Goal: Feedback & Contribution: Leave review/rating

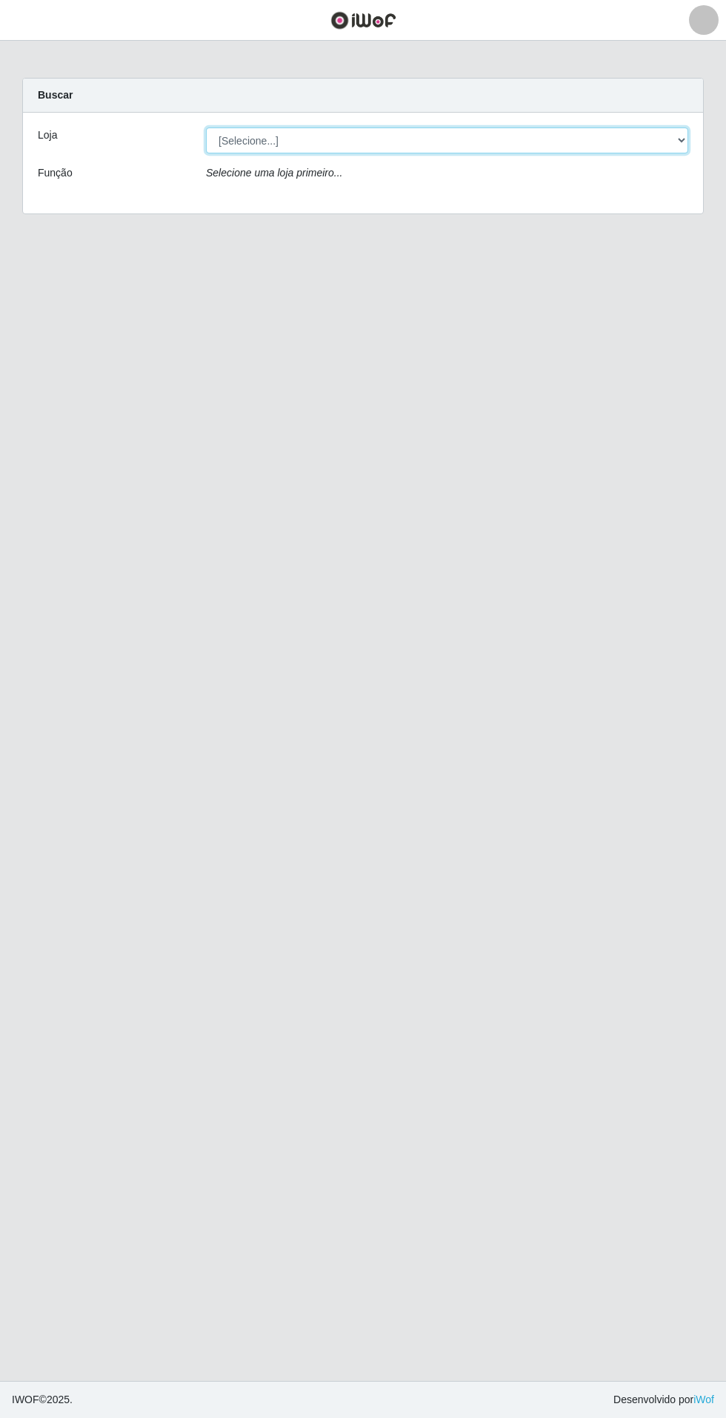
click at [651, 141] on select "[Selecione...] Atacado Vem - Loja 31 [GEOGRAPHIC_DATA]" at bounding box center [447, 140] width 483 height 26
select select "437"
click at [206, 127] on select "[Selecione...] Atacado Vem - Loja 31 [GEOGRAPHIC_DATA]" at bounding box center [447, 140] width 483 height 26
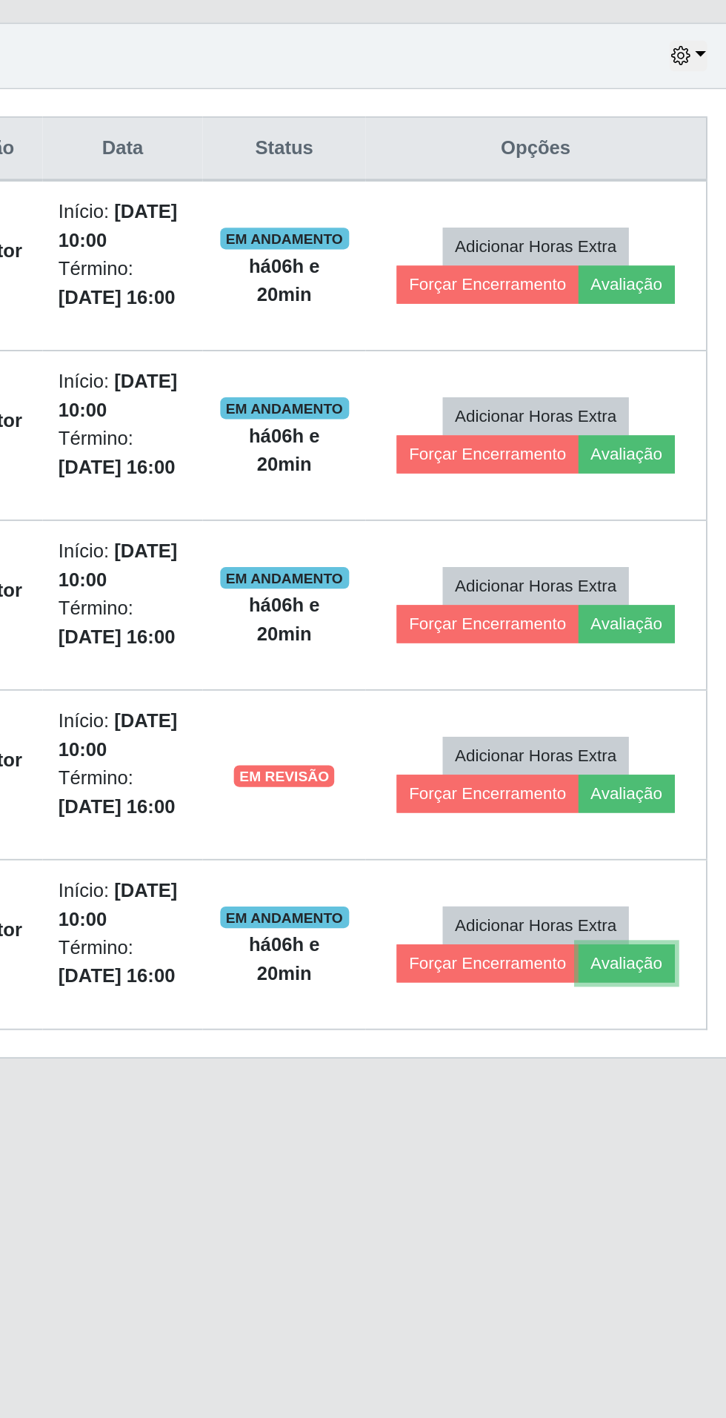
click at [647, 1075] on button "Avaliação" at bounding box center [644, 1077] width 53 height 21
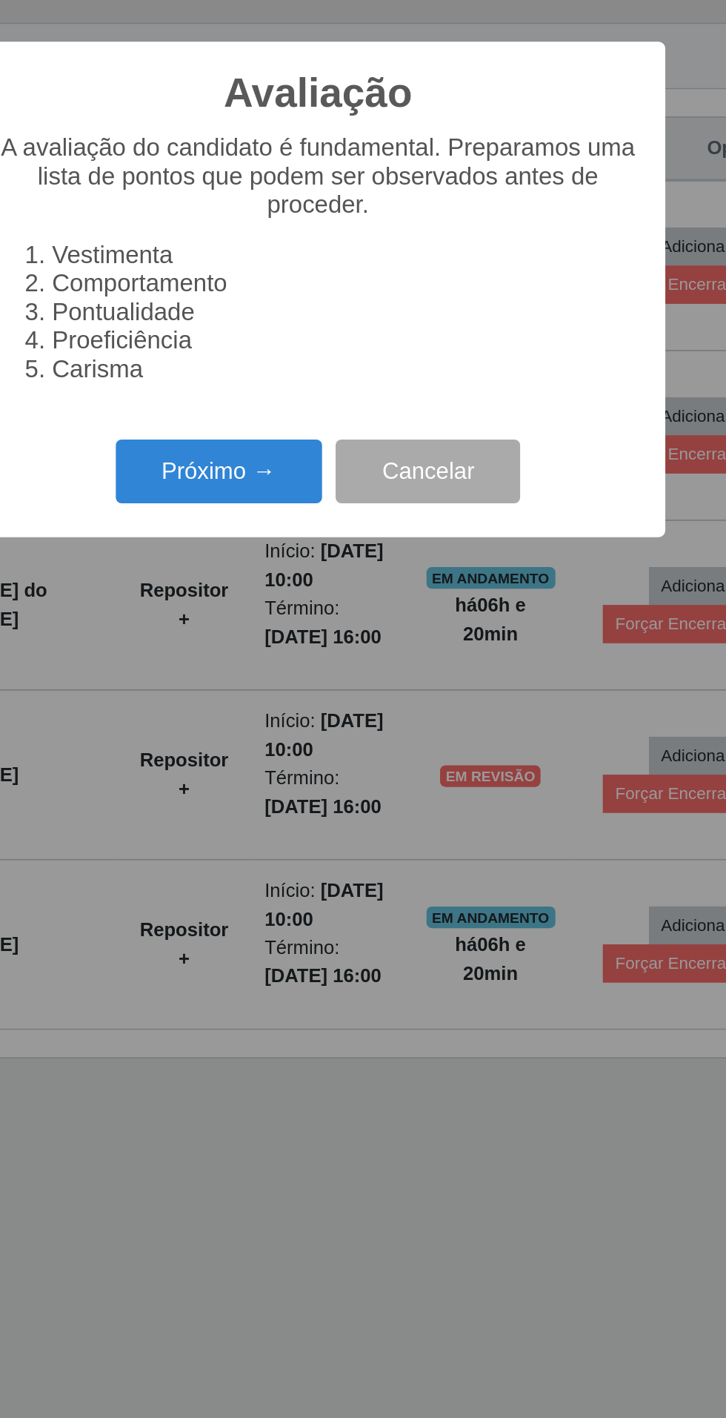
click at [299, 826] on button "Próximo →" at bounding box center [309, 808] width 113 height 35
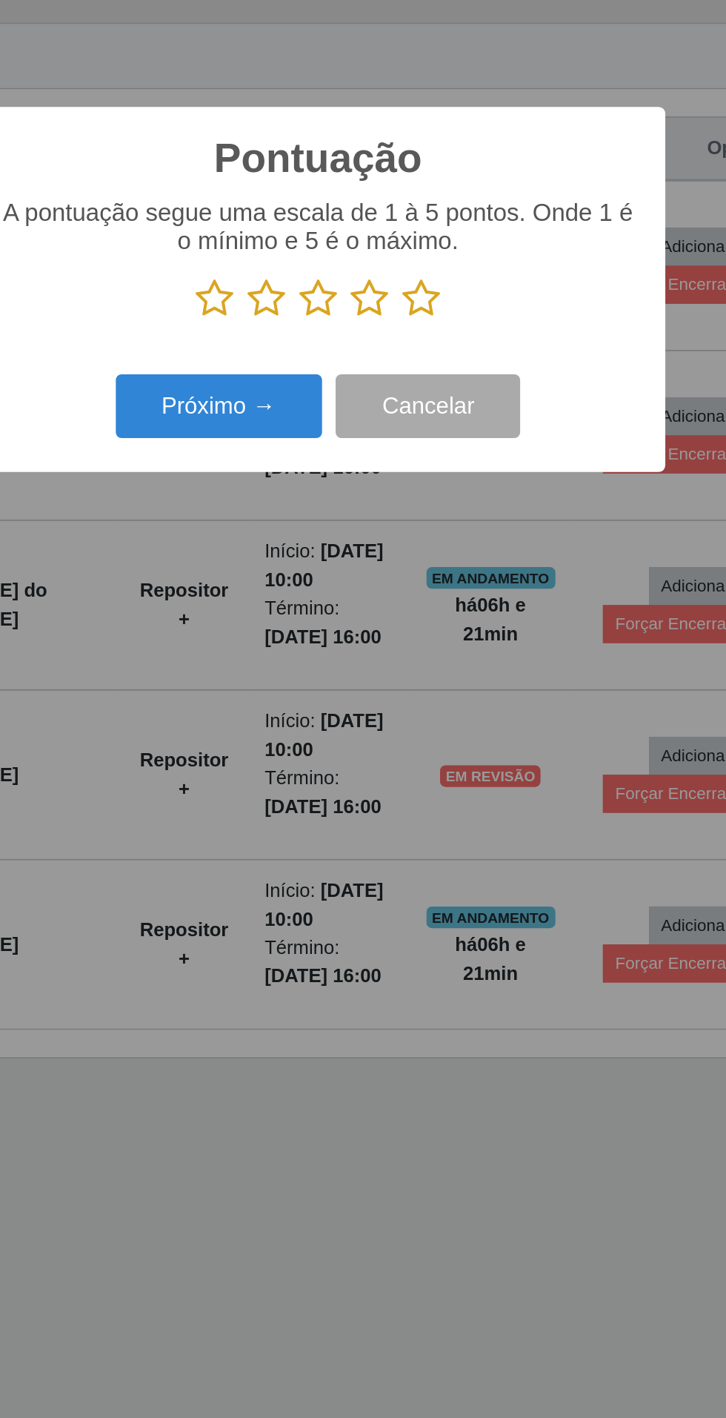
click at [357, 725] on icon at bounding box center [363, 714] width 21 height 22
click at [353, 725] on input "radio" at bounding box center [353, 725] width 0 height 0
click at [337, 725] on icon at bounding box center [335, 714] width 21 height 22
click at [325, 725] on input "radio" at bounding box center [325, 725] width 0 height 0
click at [302, 790] on button "Próximo →" at bounding box center [309, 772] width 113 height 35
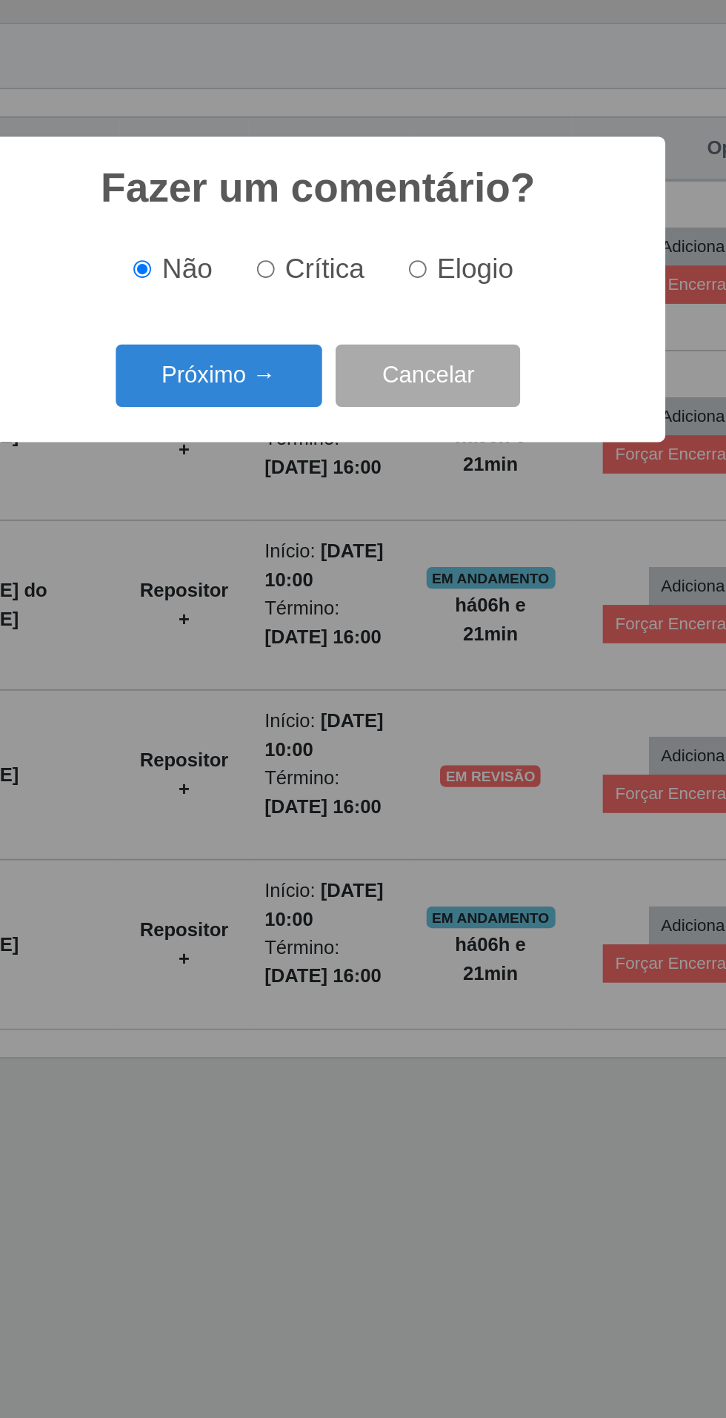
click at [353, 706] on span "Crítica" at bounding box center [367, 697] width 44 height 16
click at [339, 703] on input "Crítica" at bounding box center [335, 698] width 10 height 10
radio input "true"
click at [291, 774] on button "Próximo →" at bounding box center [309, 756] width 113 height 35
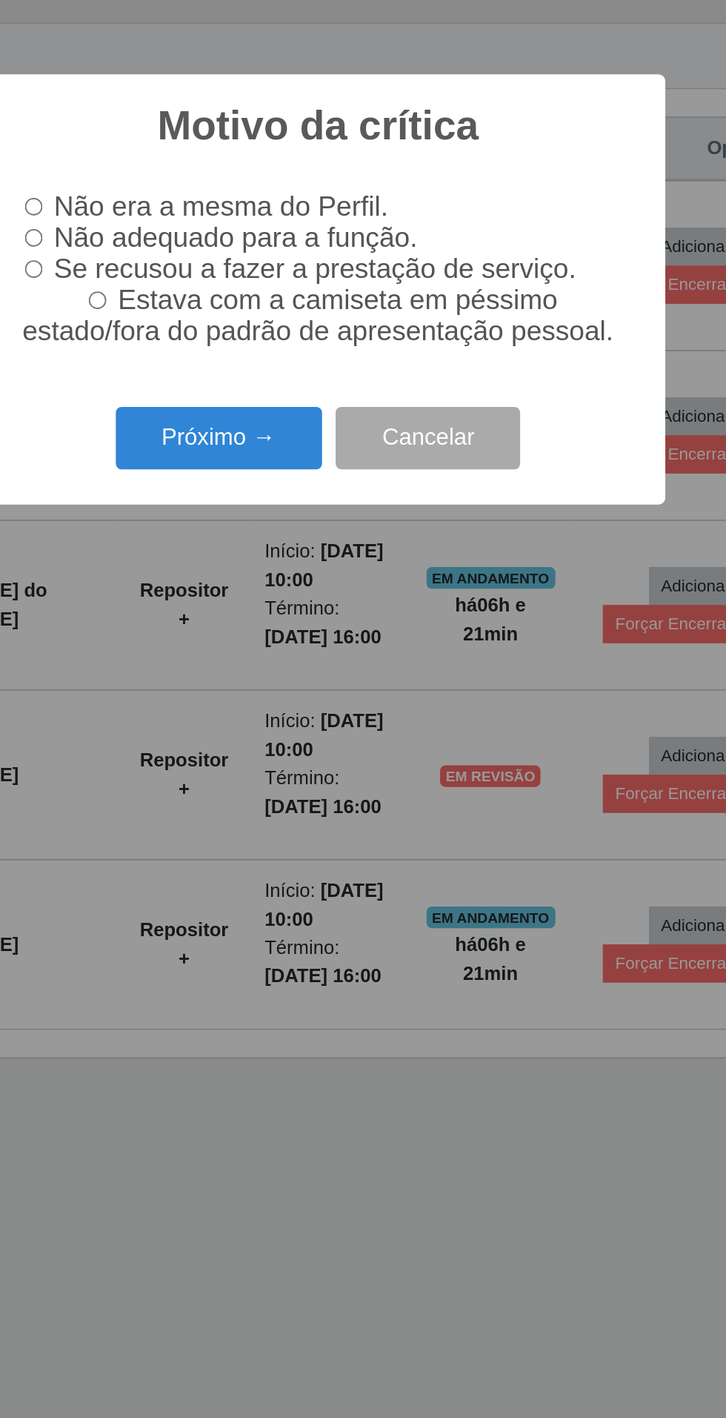
click at [213, 686] on input "Não adequado para a função." at bounding box center [208, 681] width 10 height 10
radio input "true"
click at [290, 808] on button "Próximo →" at bounding box center [309, 790] width 113 height 35
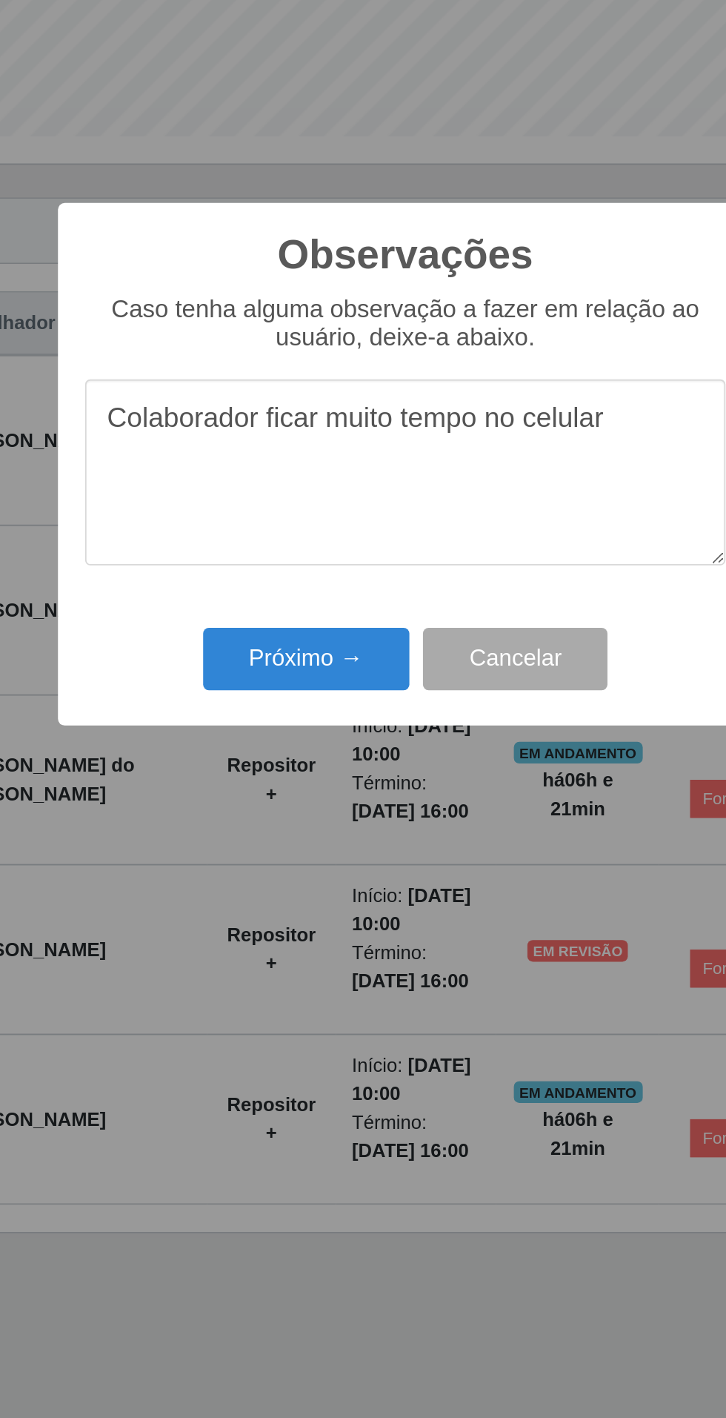
type textarea "Colaborador ficar muito tempo no celular"
click at [291, 810] on button "Próximo →" at bounding box center [309, 815] width 113 height 35
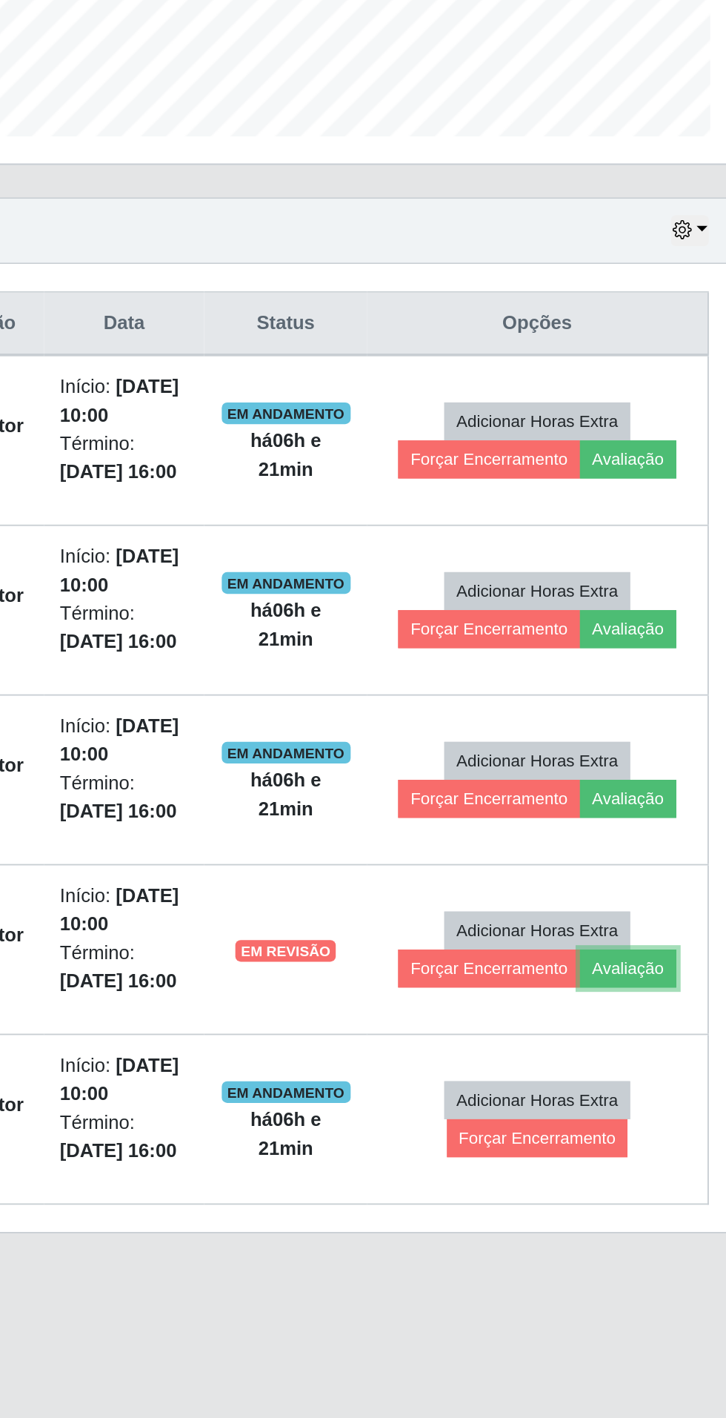
click at [646, 978] on button "Avaliação" at bounding box center [644, 984] width 53 height 21
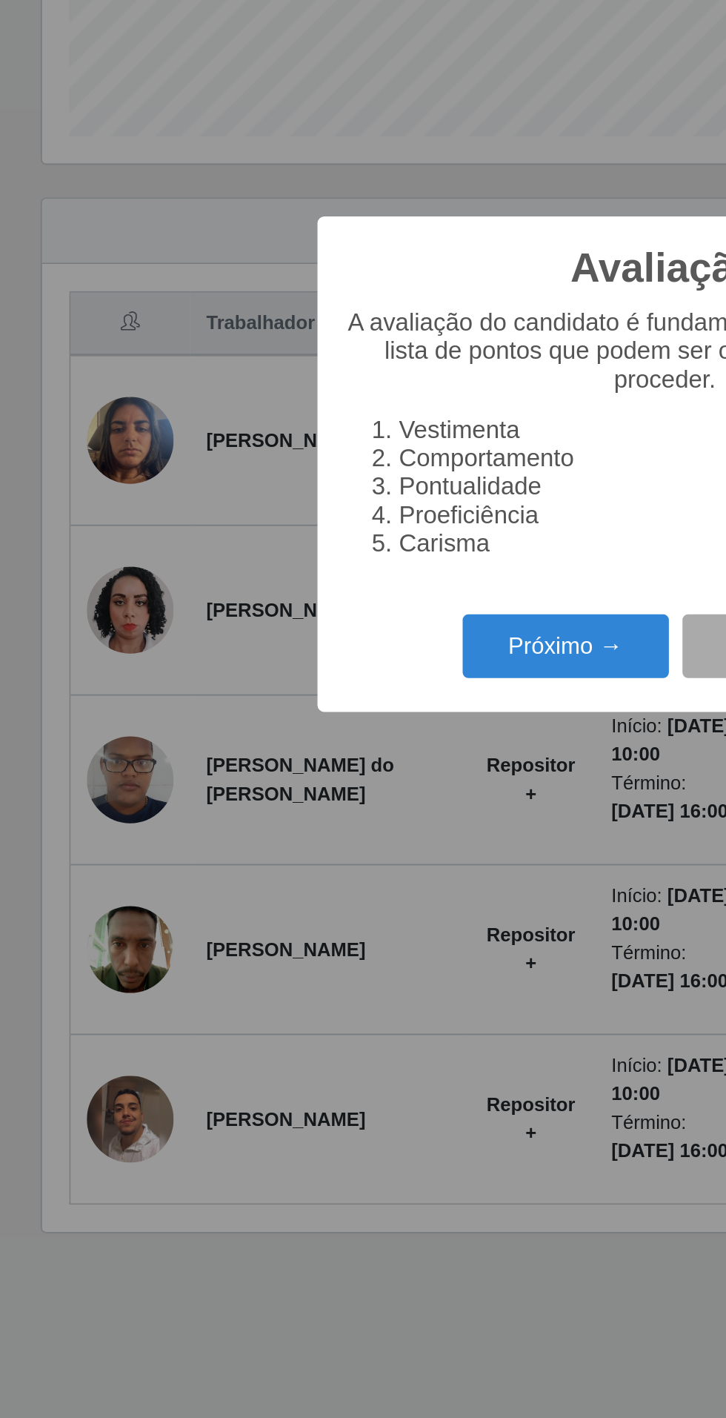
click at [289, 815] on button "Próximo →" at bounding box center [309, 808] width 113 height 35
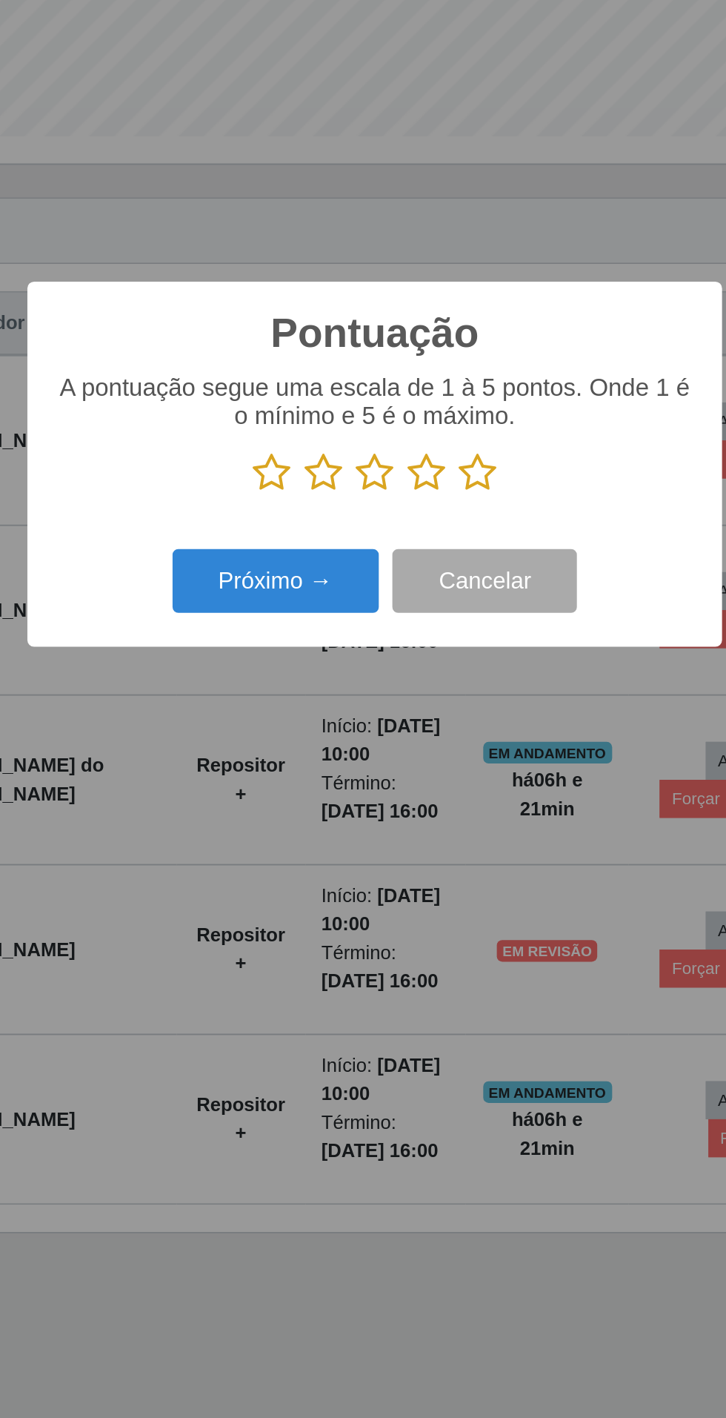
click at [419, 705] on icon at bounding box center [419, 714] width 21 height 22
click at [409, 725] on input "radio" at bounding box center [409, 725] width 0 height 0
click at [317, 778] on button "Próximo →" at bounding box center [309, 772] width 113 height 35
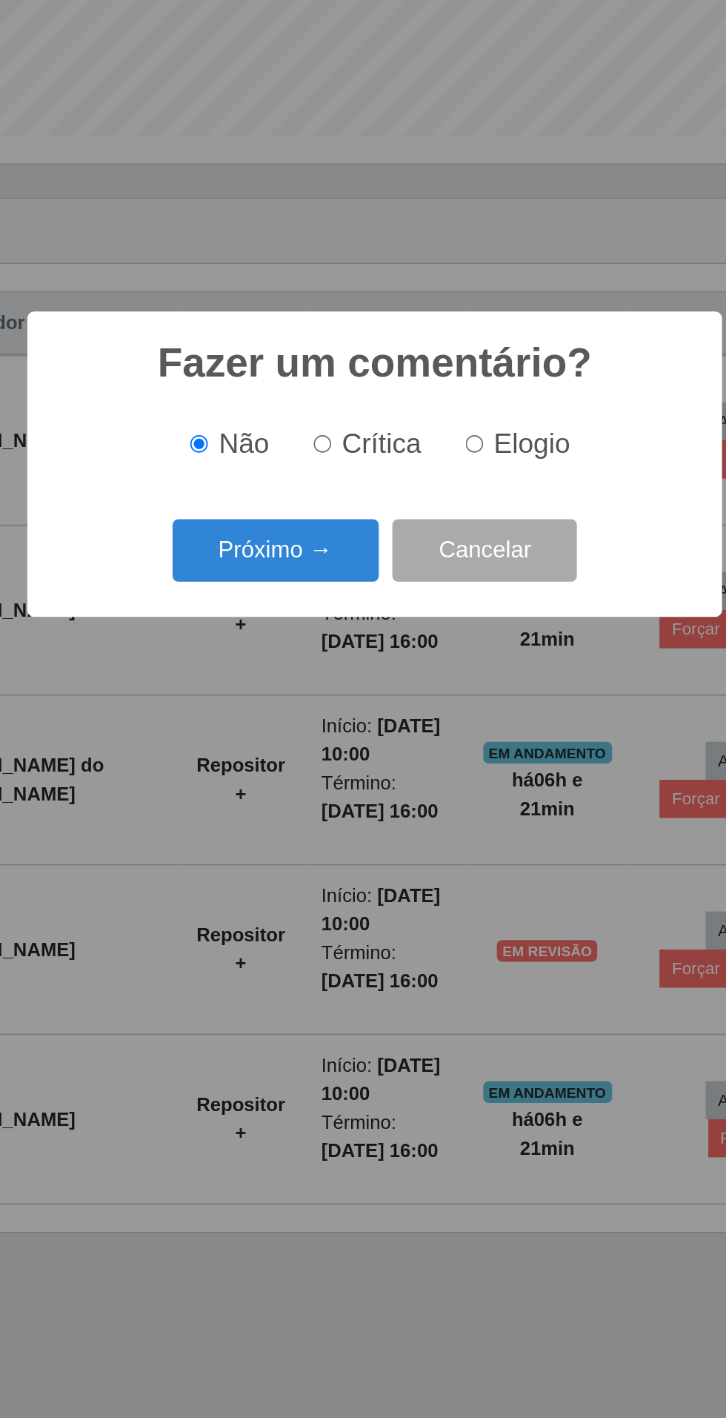
click at [423, 698] on input "Elogio" at bounding box center [418, 698] width 10 height 10
radio input "true"
click at [300, 761] on button "Próximo →" at bounding box center [309, 756] width 113 height 35
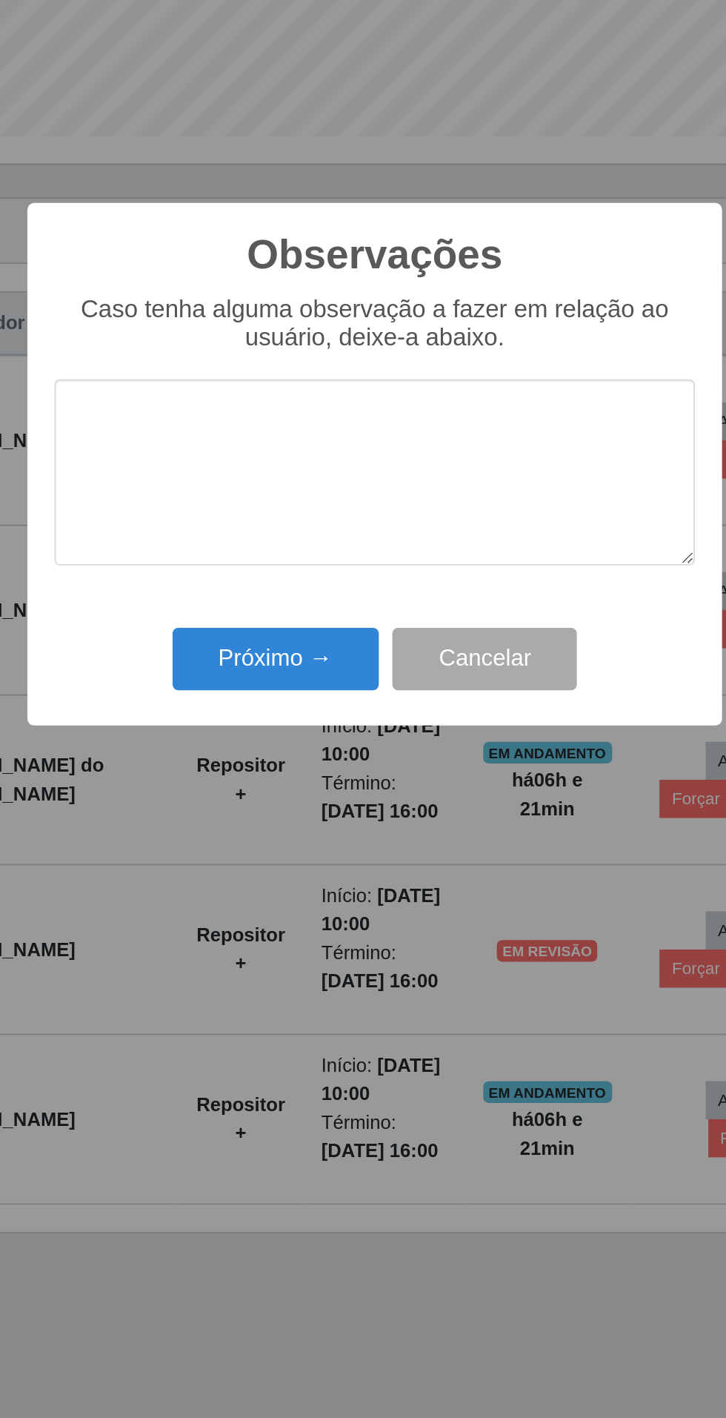
click at [236, 690] on textarea at bounding box center [363, 714] width 350 height 102
type textarea "Excelente colaborador"
click at [305, 816] on button "Próximo →" at bounding box center [309, 815] width 113 height 35
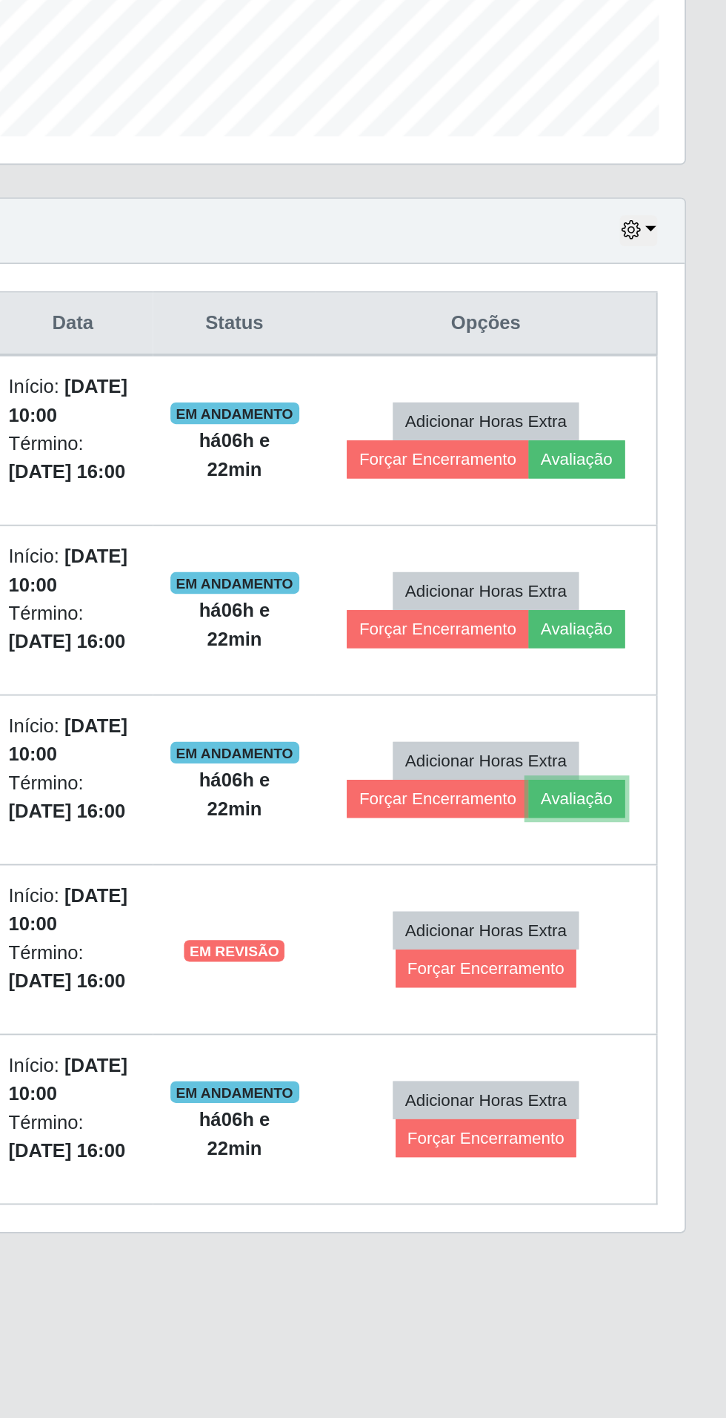
click at [657, 892] on button "Avaliação" at bounding box center [644, 891] width 53 height 21
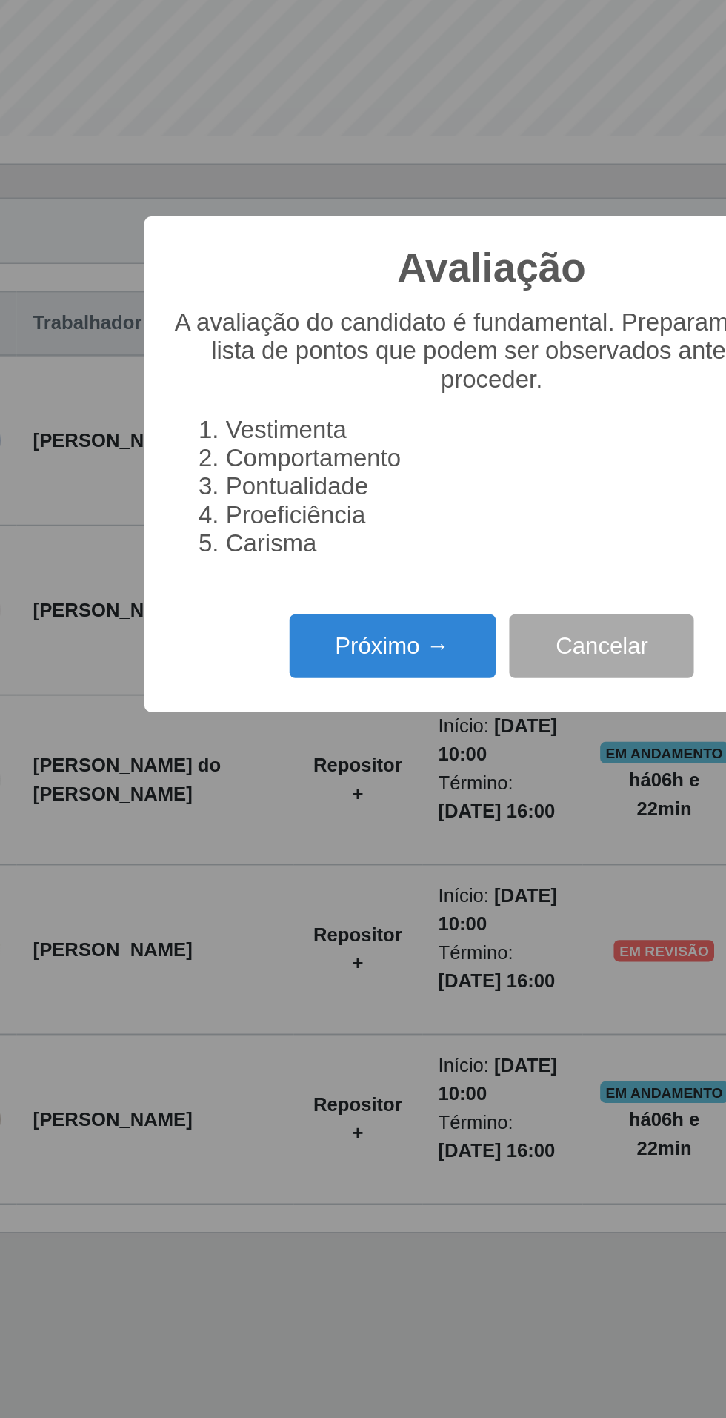
click at [292, 810] on button "Próximo →" at bounding box center [309, 808] width 113 height 35
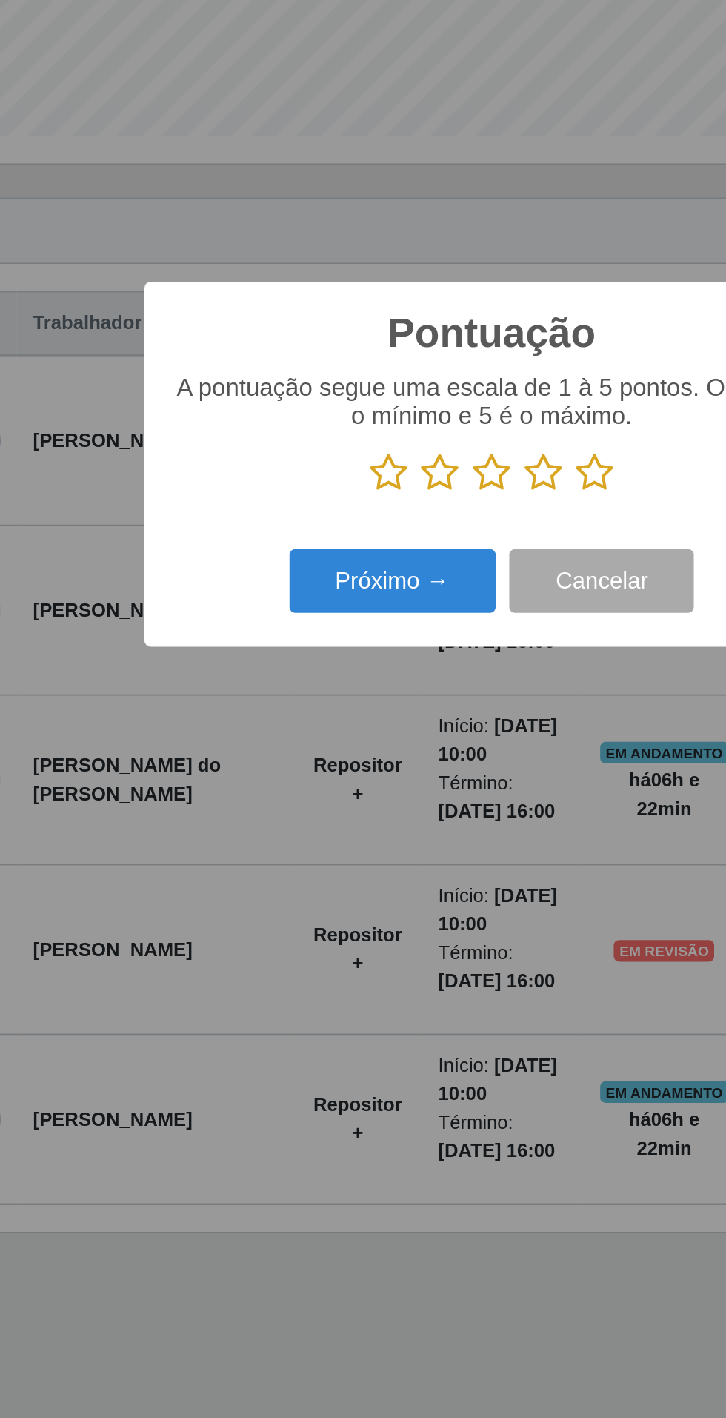
click at [418, 707] on icon at bounding box center [419, 714] width 21 height 22
click at [409, 725] on input "radio" at bounding box center [409, 725] width 0 height 0
click at [322, 775] on button "Próximo →" at bounding box center [309, 772] width 113 height 35
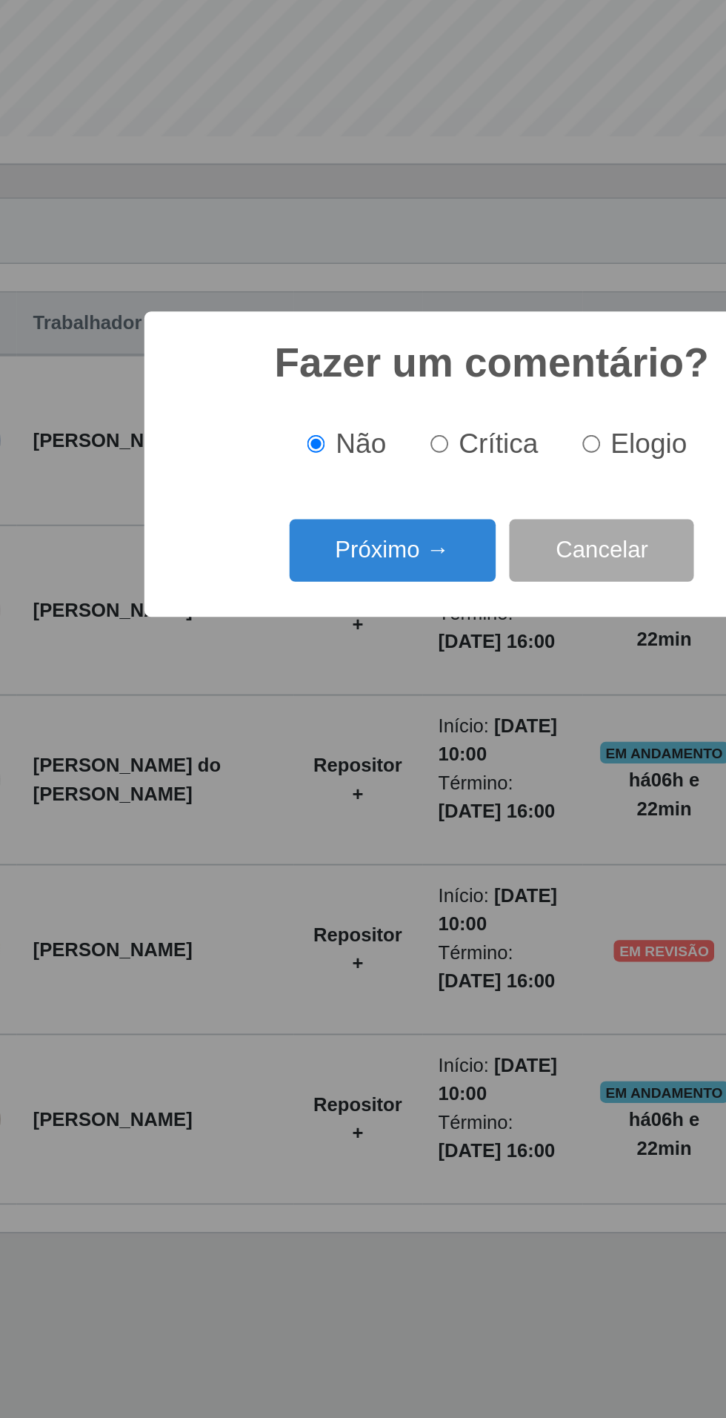
click at [420, 699] on input "Elogio" at bounding box center [418, 698] width 10 height 10
radio input "true"
click at [325, 766] on button "Próximo →" at bounding box center [309, 756] width 113 height 35
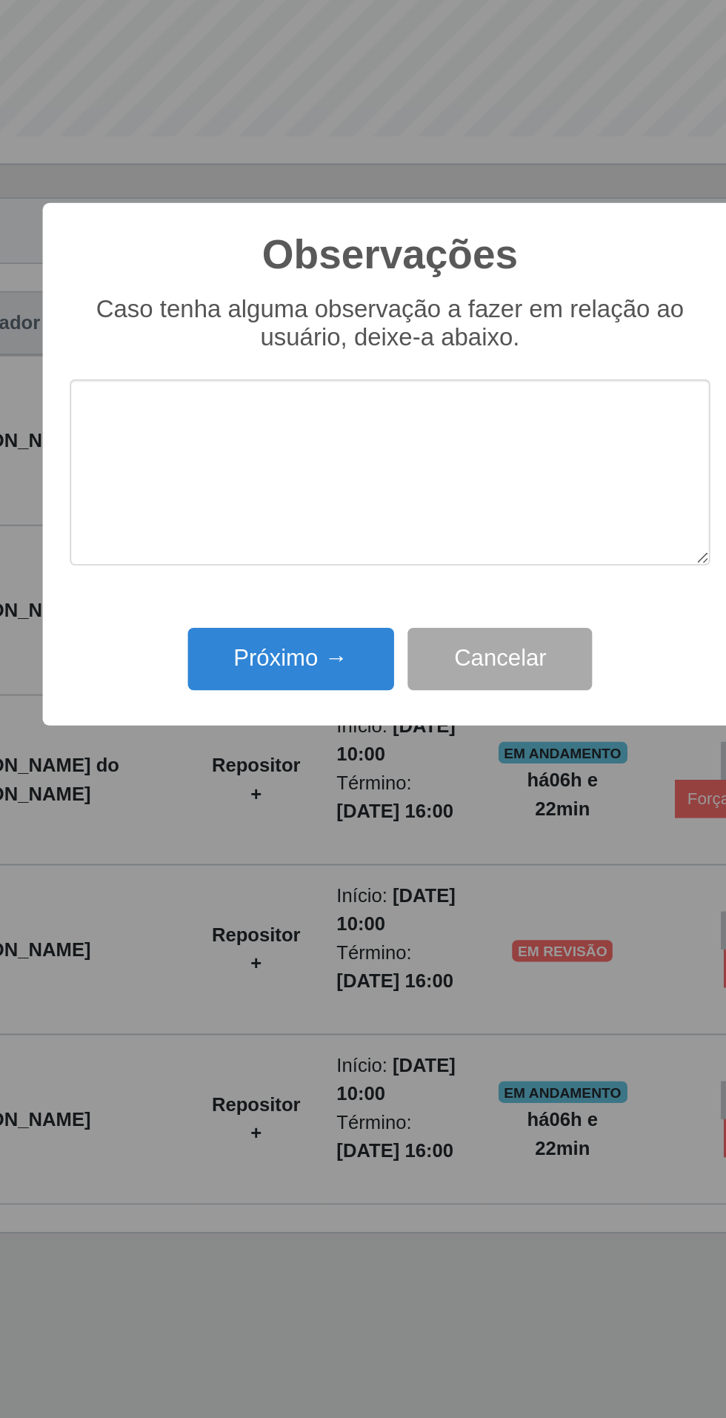
click at [242, 691] on textarea at bounding box center [363, 714] width 350 height 102
type textarea "Bom colaborador"
click at [334, 811] on button "Próximo →" at bounding box center [309, 815] width 113 height 35
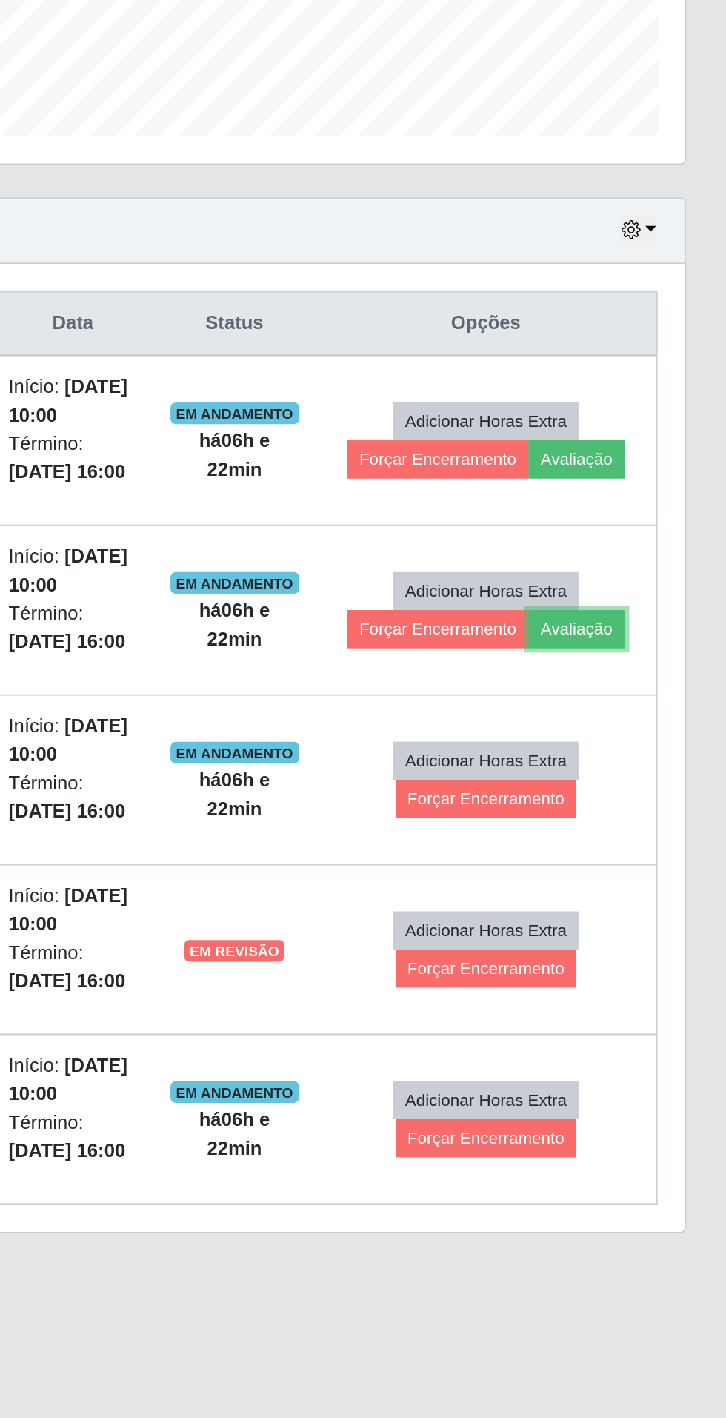
click at [649, 795] on button "Avaliação" at bounding box center [644, 799] width 53 height 21
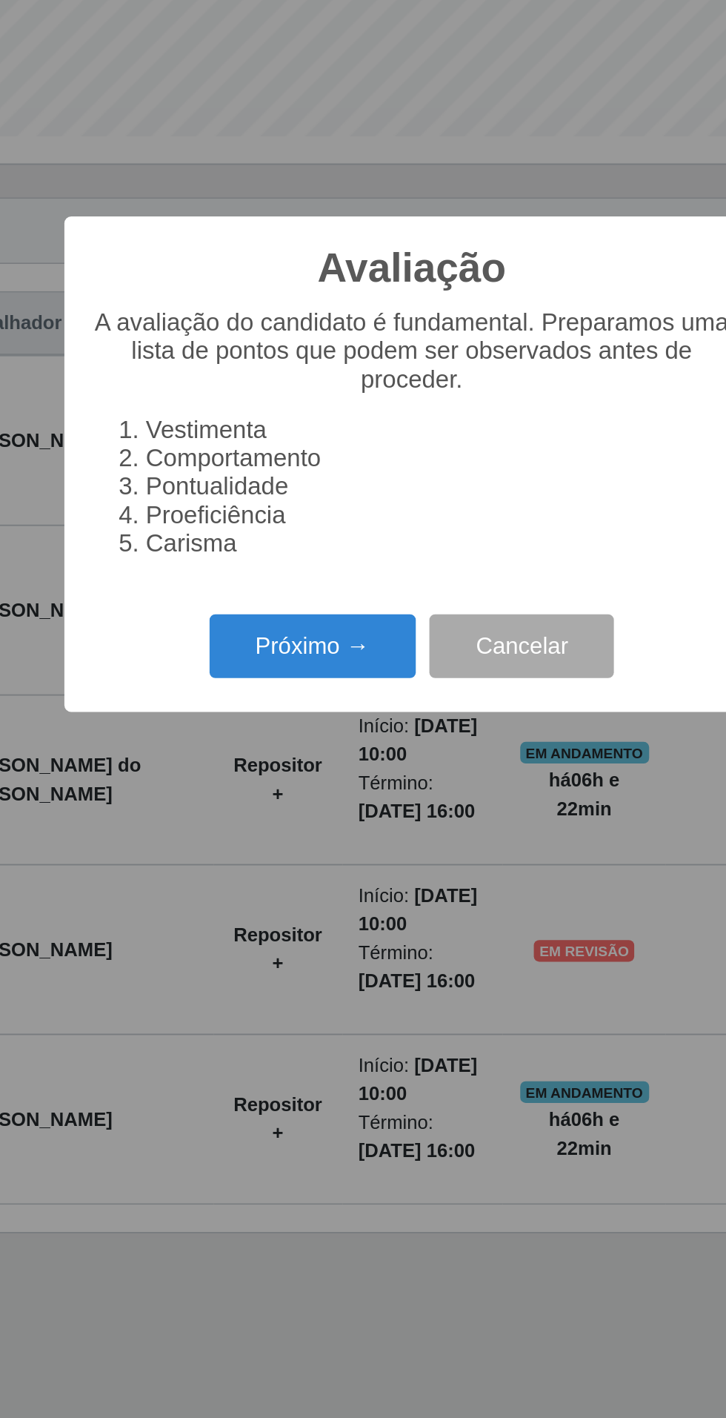
click at [291, 821] on button "Próximo →" at bounding box center [309, 808] width 113 height 35
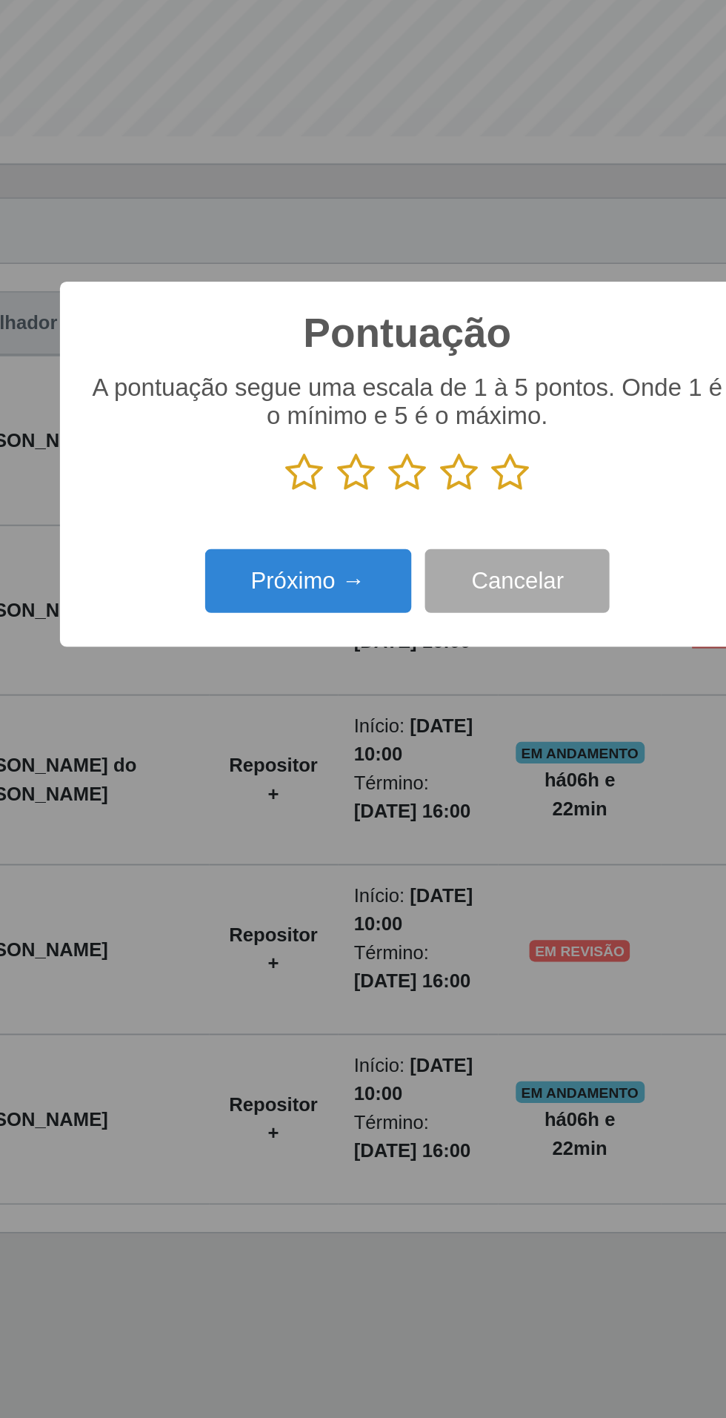
click at [418, 715] on icon at bounding box center [419, 714] width 21 height 22
click at [409, 725] on input "radio" at bounding box center [409, 725] width 0 height 0
click at [291, 773] on button "Próximo →" at bounding box center [309, 772] width 113 height 35
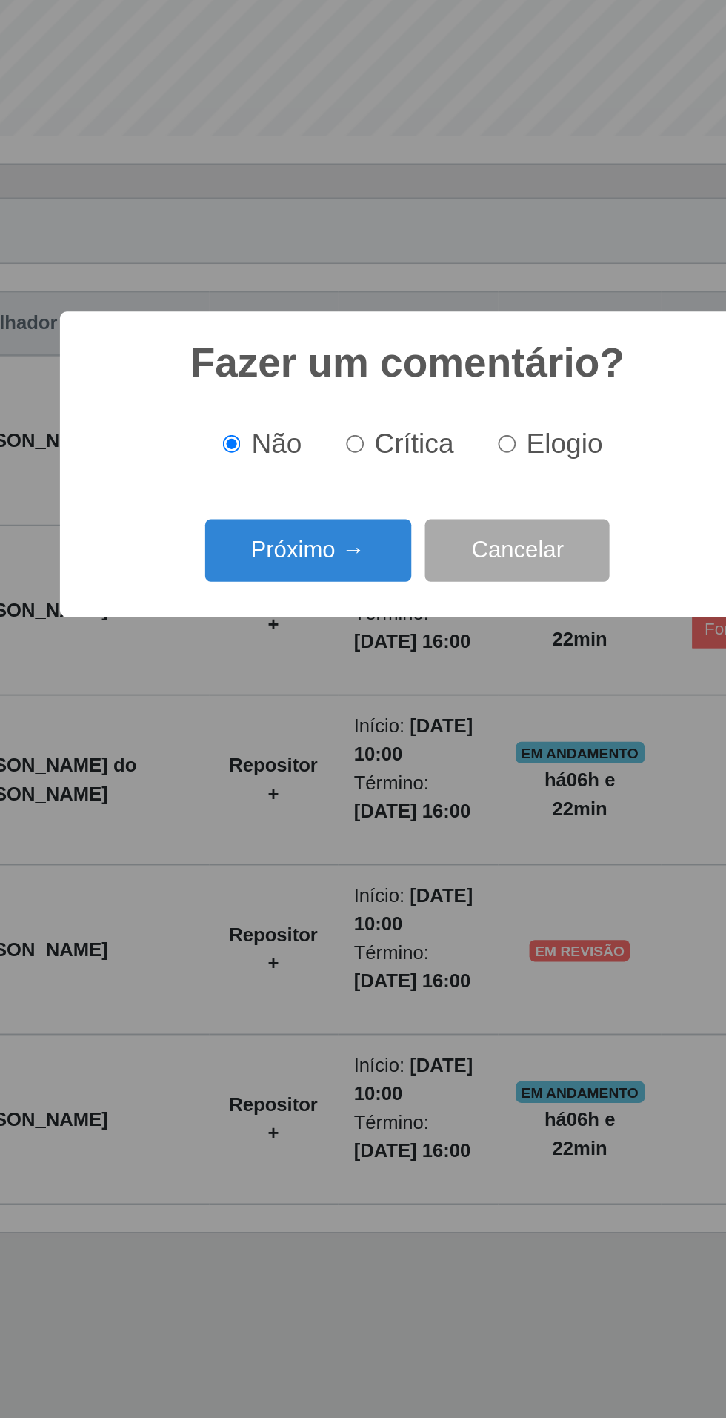
click at [421, 700] on input "Elogio" at bounding box center [418, 698] width 10 height 10
radio input "true"
click at [293, 762] on button "Próximo →" at bounding box center [309, 756] width 113 height 35
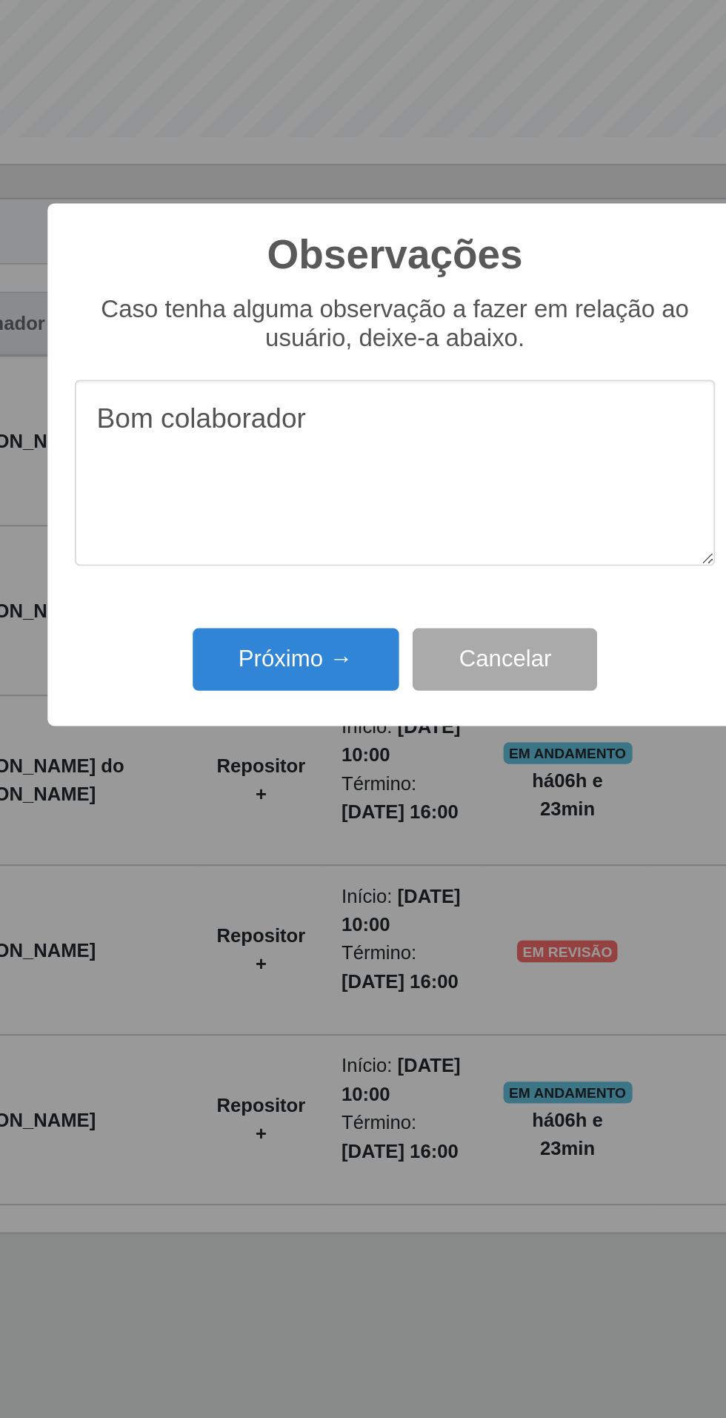
type textarea "Bom colaborador"
click at [312, 816] on button "Próximo →" at bounding box center [309, 815] width 113 height 35
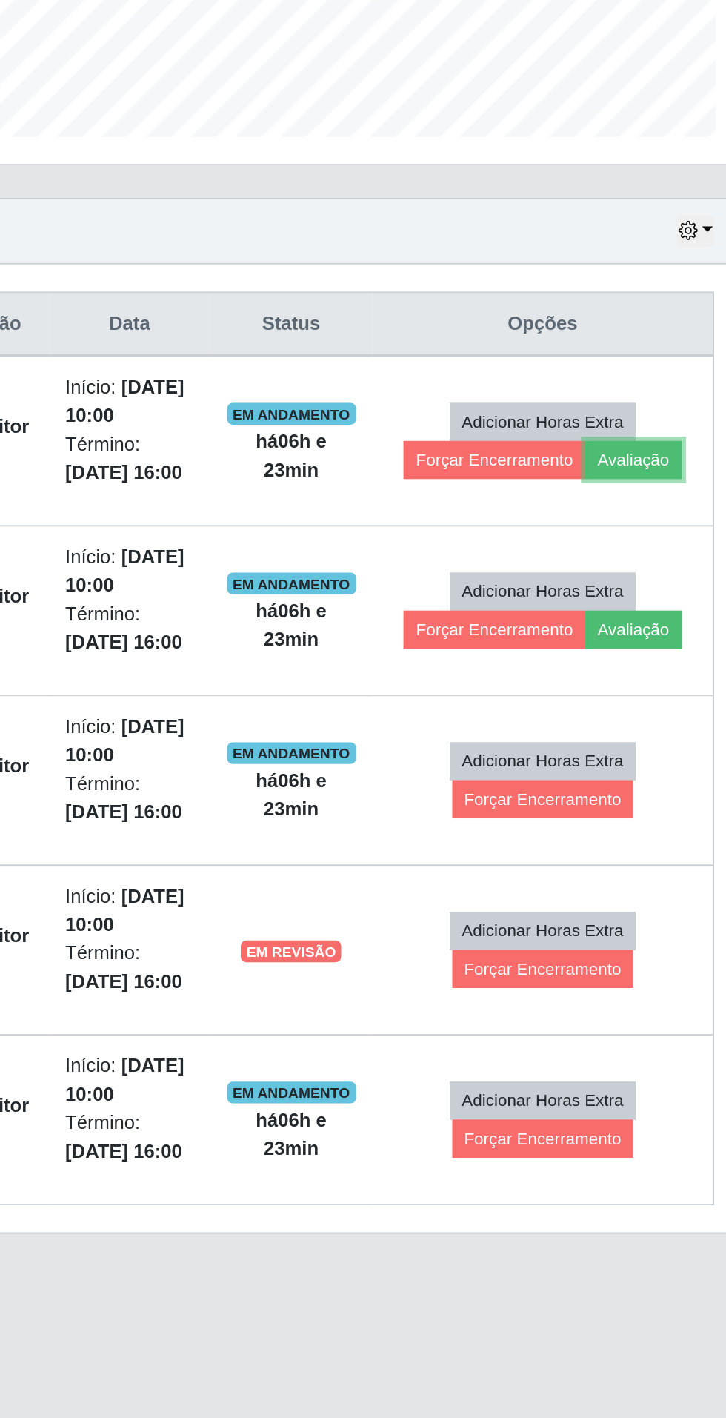
click at [644, 700] on button "Avaliação" at bounding box center [644, 706] width 53 height 21
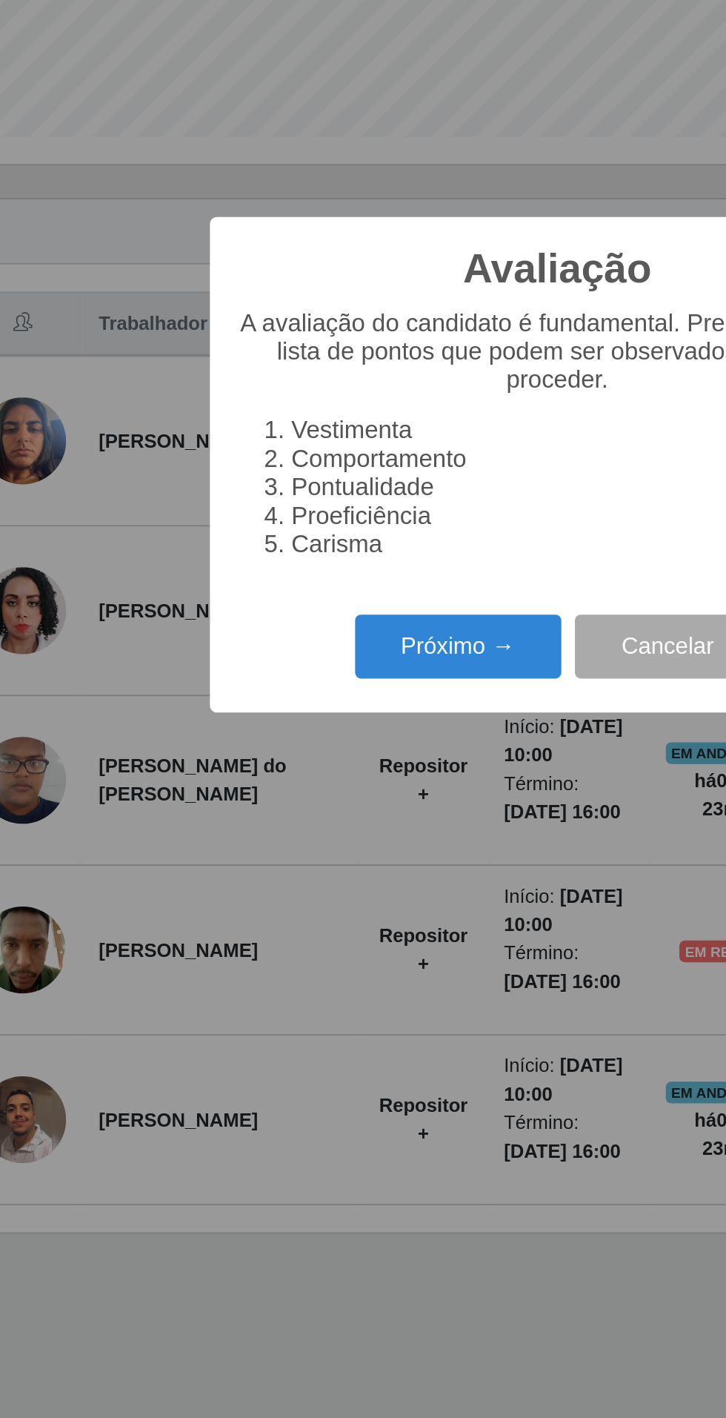
click at [320, 796] on button "Próximo →" at bounding box center [309, 808] width 113 height 35
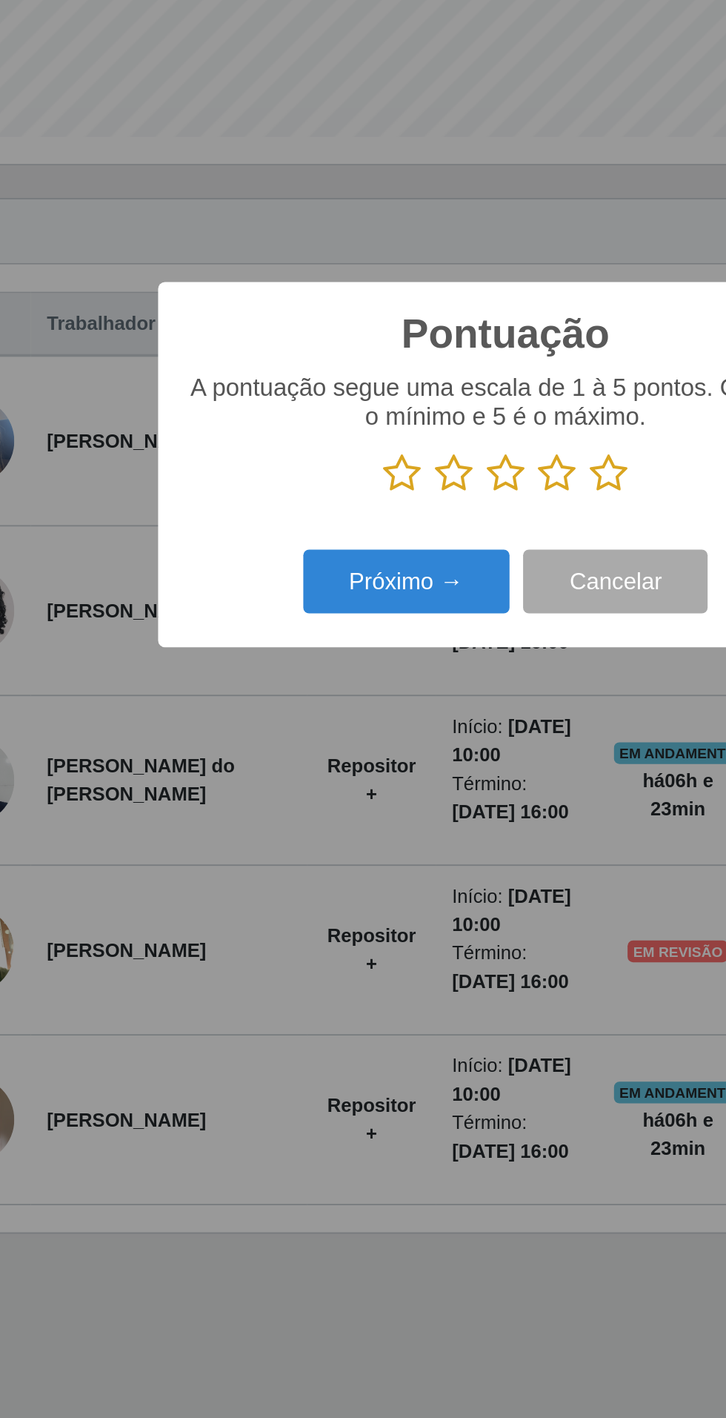
click at [423, 710] on icon at bounding box center [419, 714] width 21 height 22
click at [409, 725] on input "radio" at bounding box center [409, 725] width 0 height 0
click at [329, 781] on button "Próximo →" at bounding box center [309, 772] width 113 height 35
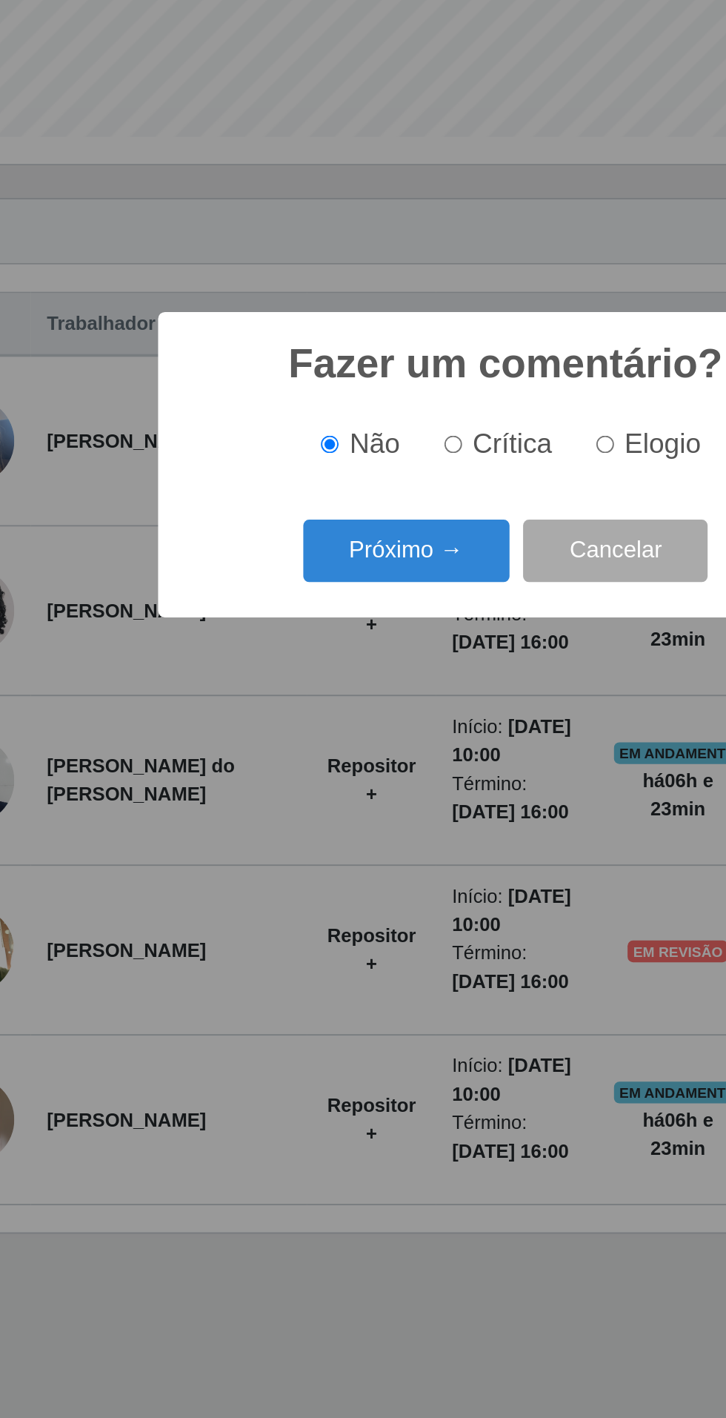
click at [439, 703] on span "Elogio" at bounding box center [449, 697] width 42 height 16
click at [423, 703] on input "Elogio" at bounding box center [418, 698] width 10 height 10
radio input "true"
click at [314, 751] on button "Próximo →" at bounding box center [309, 756] width 113 height 35
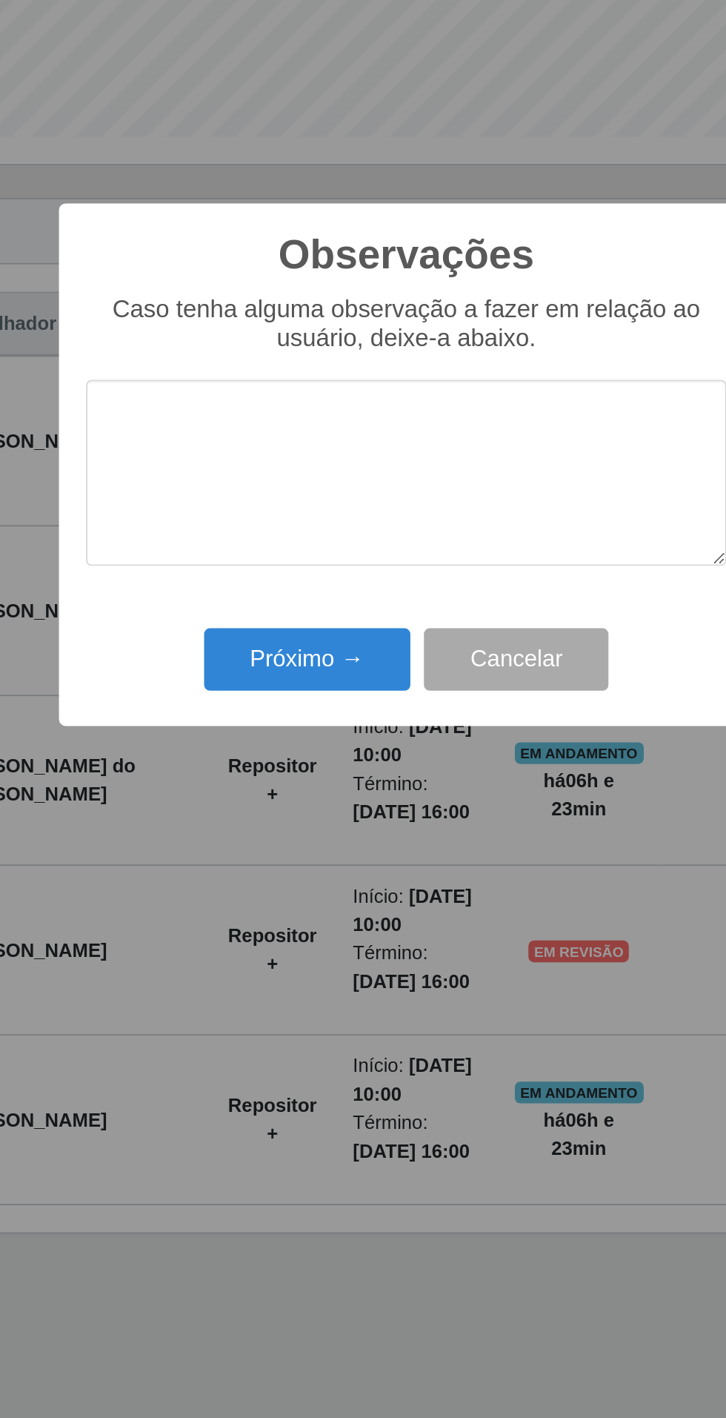
click at [417, 723] on textarea at bounding box center [363, 714] width 350 height 102
type textarea "Bom colaboradora"
click at [303, 809] on button "Próximo →" at bounding box center [309, 815] width 113 height 35
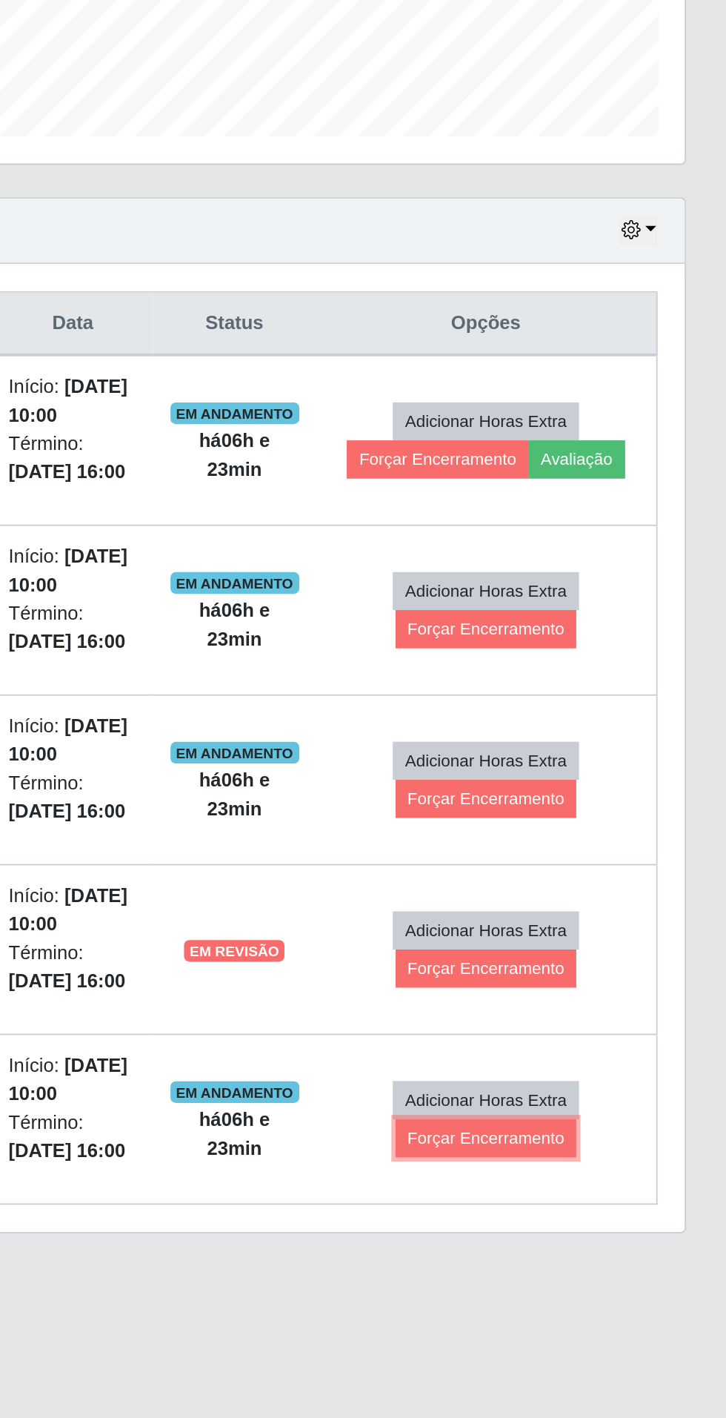
click at [604, 1082] on button "Forçar Encerramento" at bounding box center [595, 1077] width 99 height 21
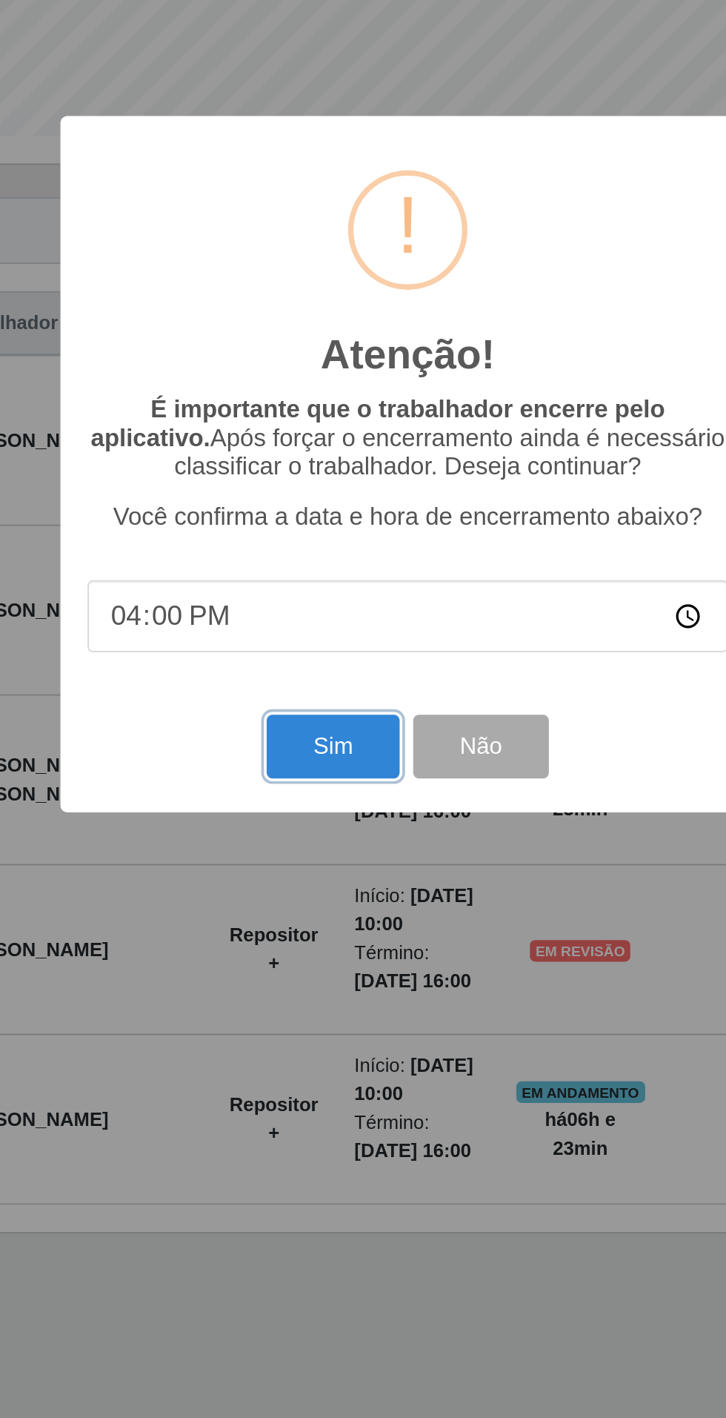
click at [308, 867] on button "Sim" at bounding box center [322, 863] width 72 height 35
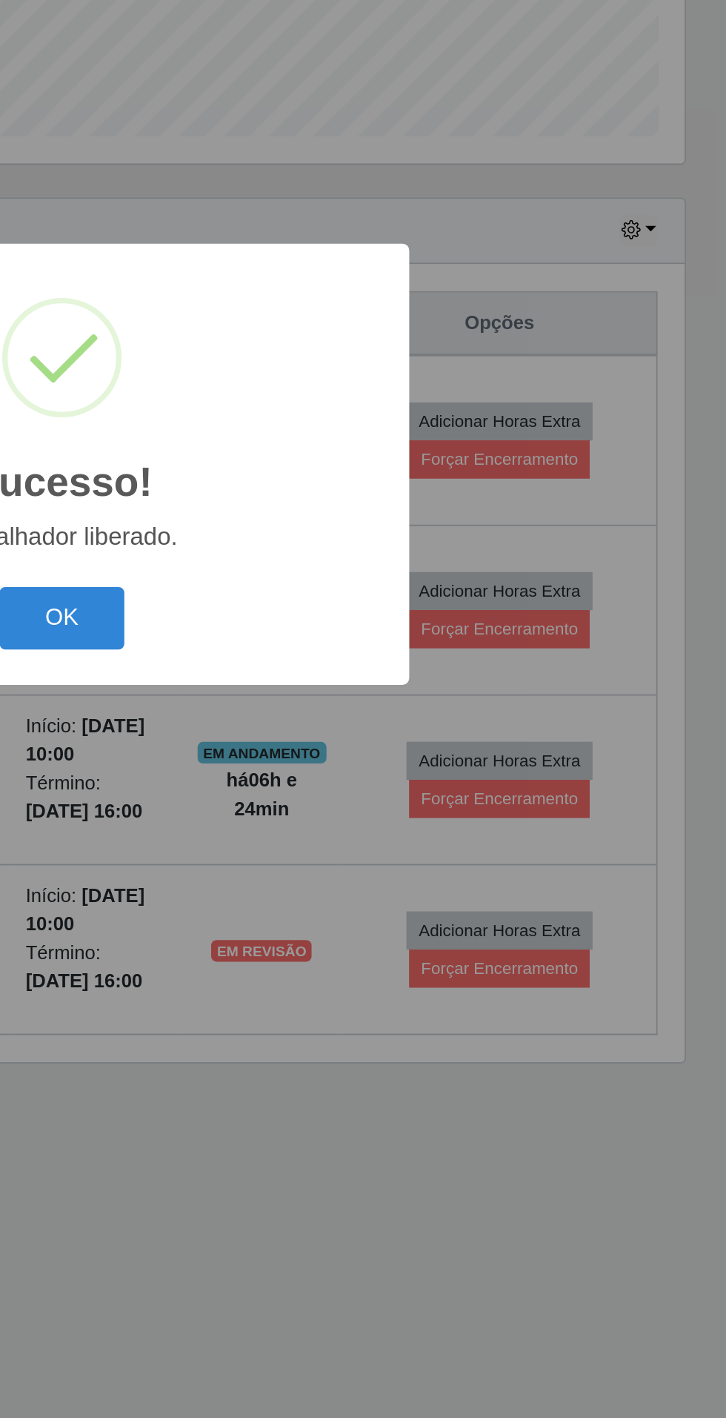
click at [368, 790] on button "OK" at bounding box center [363, 793] width 69 height 35
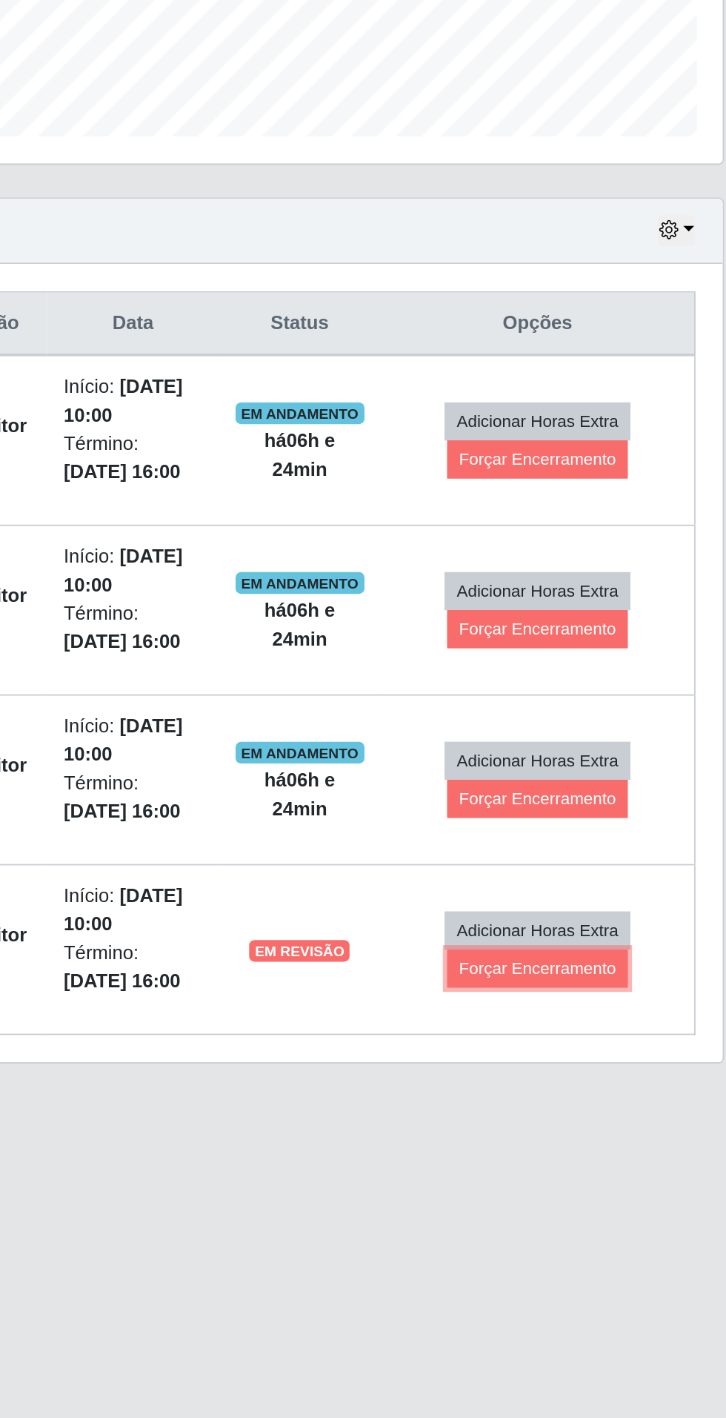
click at [623, 981] on button "Forçar Encerramento" at bounding box center [602, 984] width 99 height 21
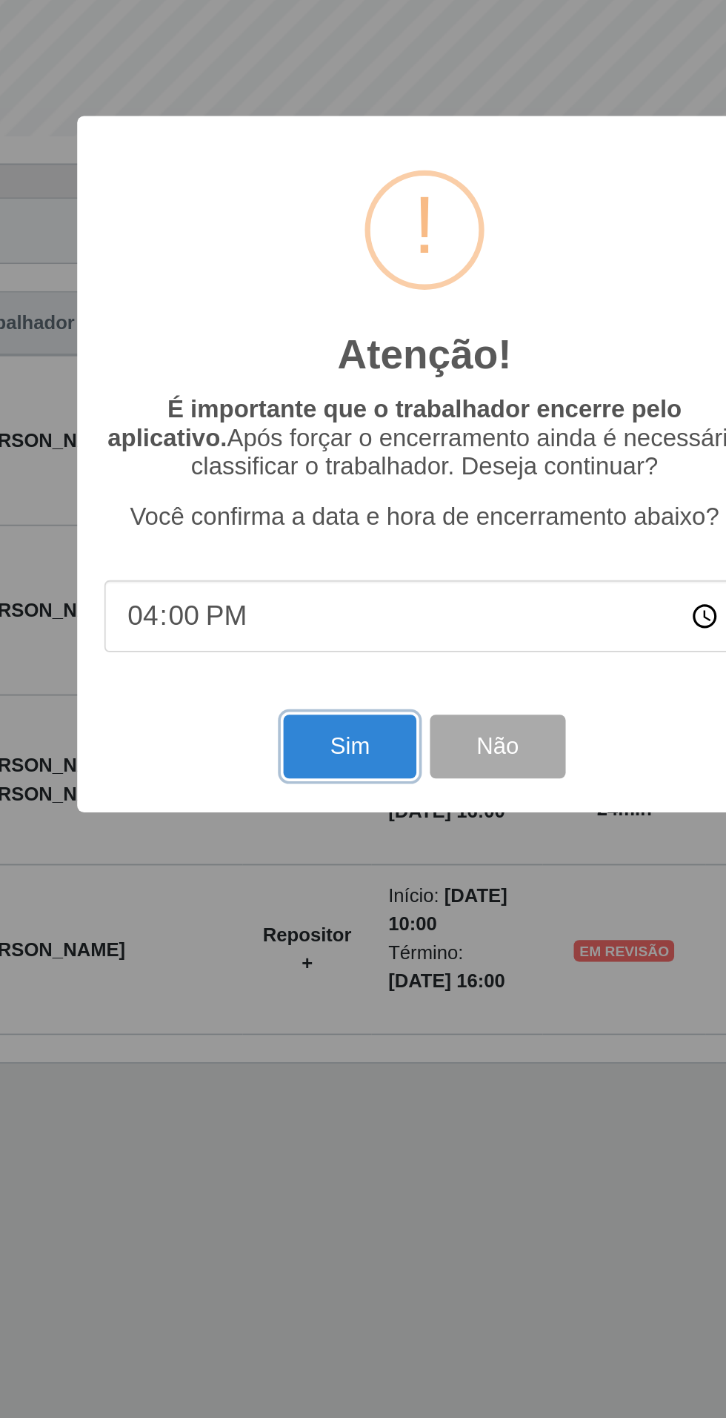
click at [307, 860] on button "Sim" at bounding box center [322, 863] width 72 height 35
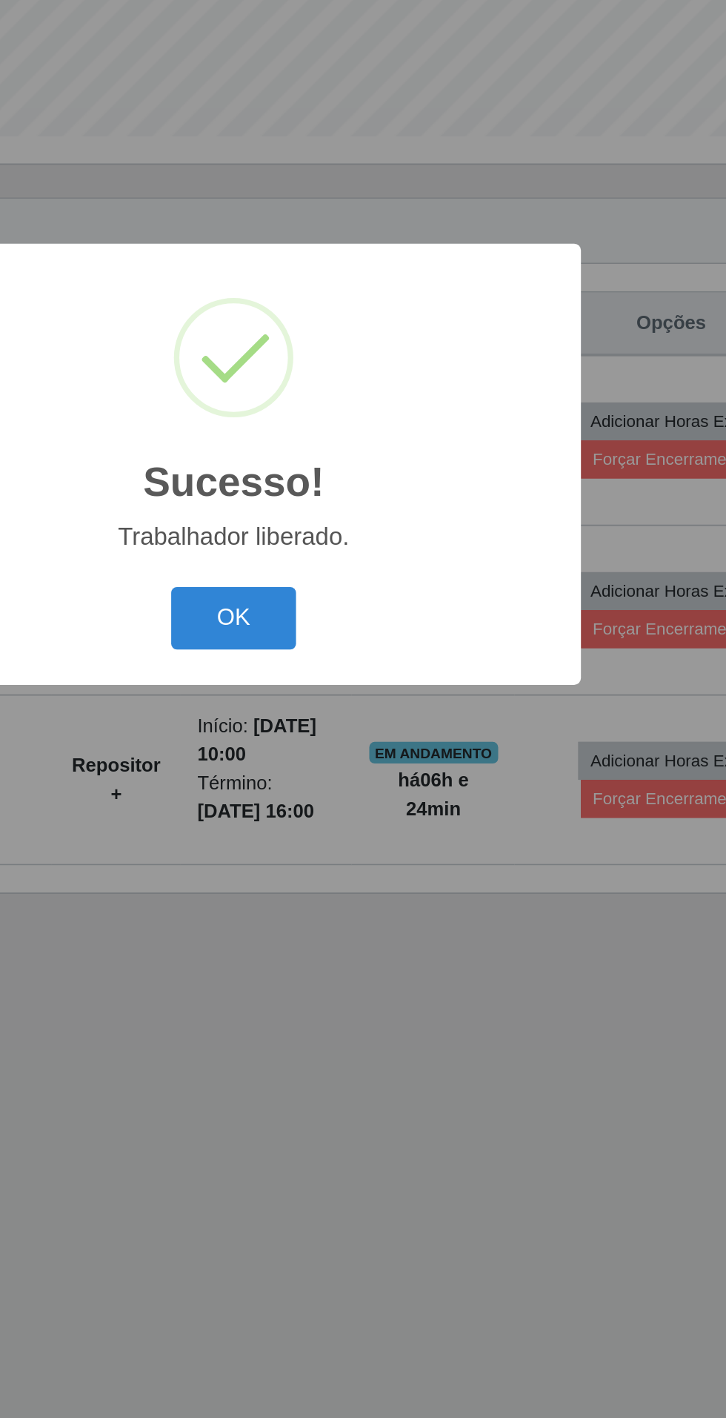
click at [362, 796] on button "OK" at bounding box center [363, 793] width 69 height 35
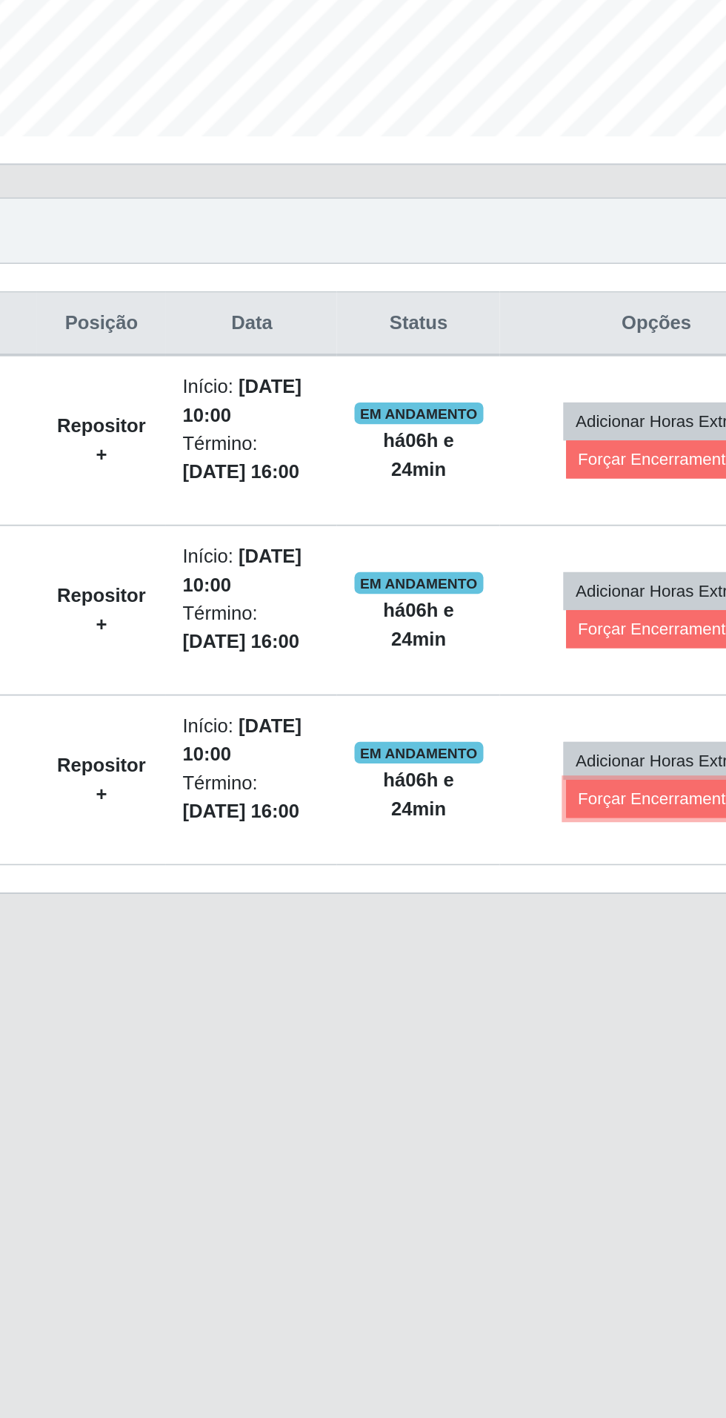
click at [577, 889] on button "Forçar Encerramento" at bounding box center [602, 891] width 99 height 21
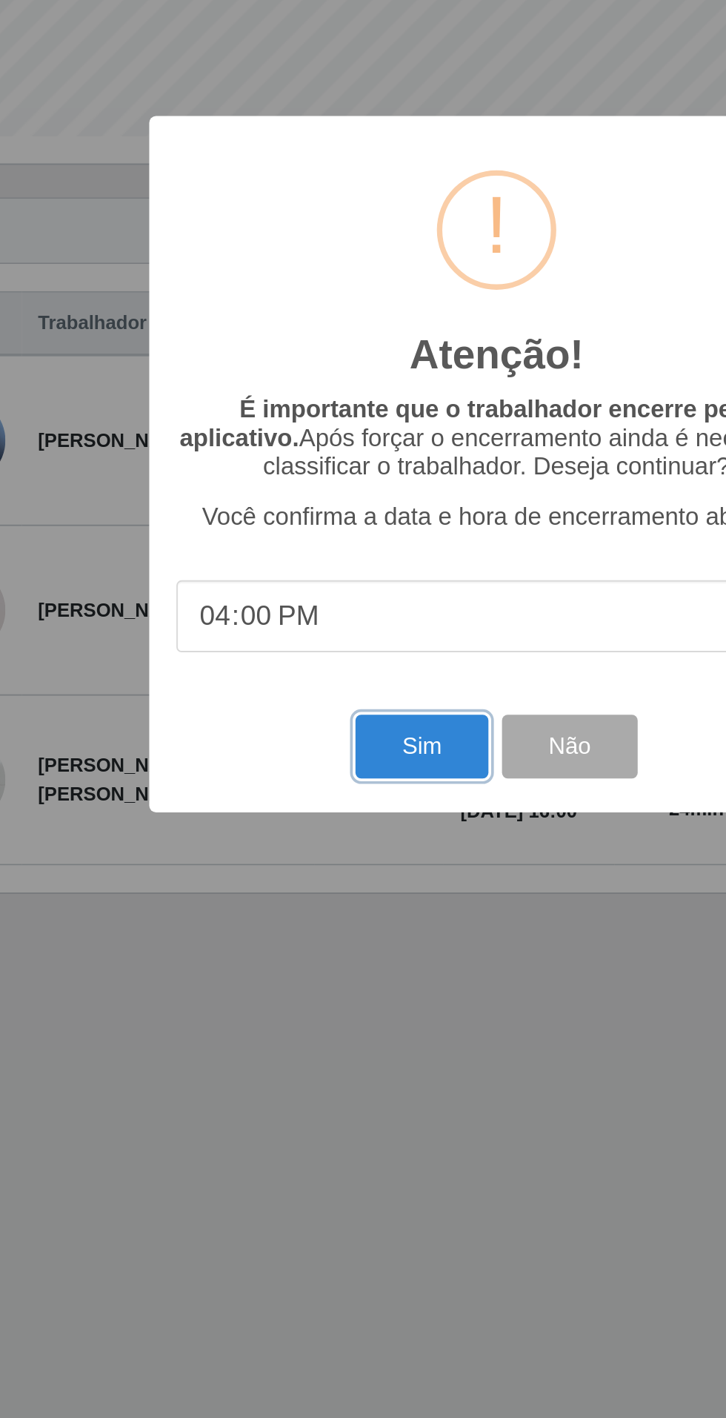
click at [315, 857] on button "Sim" at bounding box center [322, 863] width 72 height 35
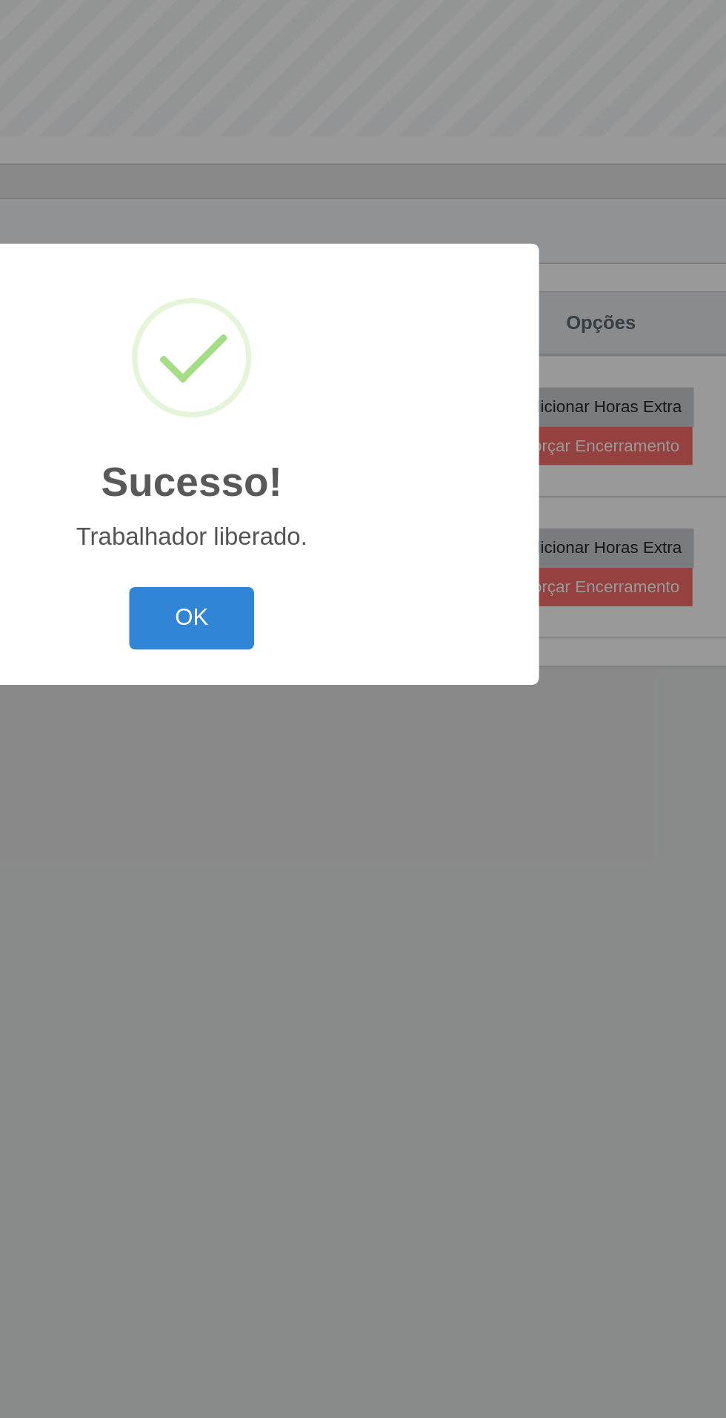
click at [394, 804] on button "OK" at bounding box center [363, 793] width 69 height 35
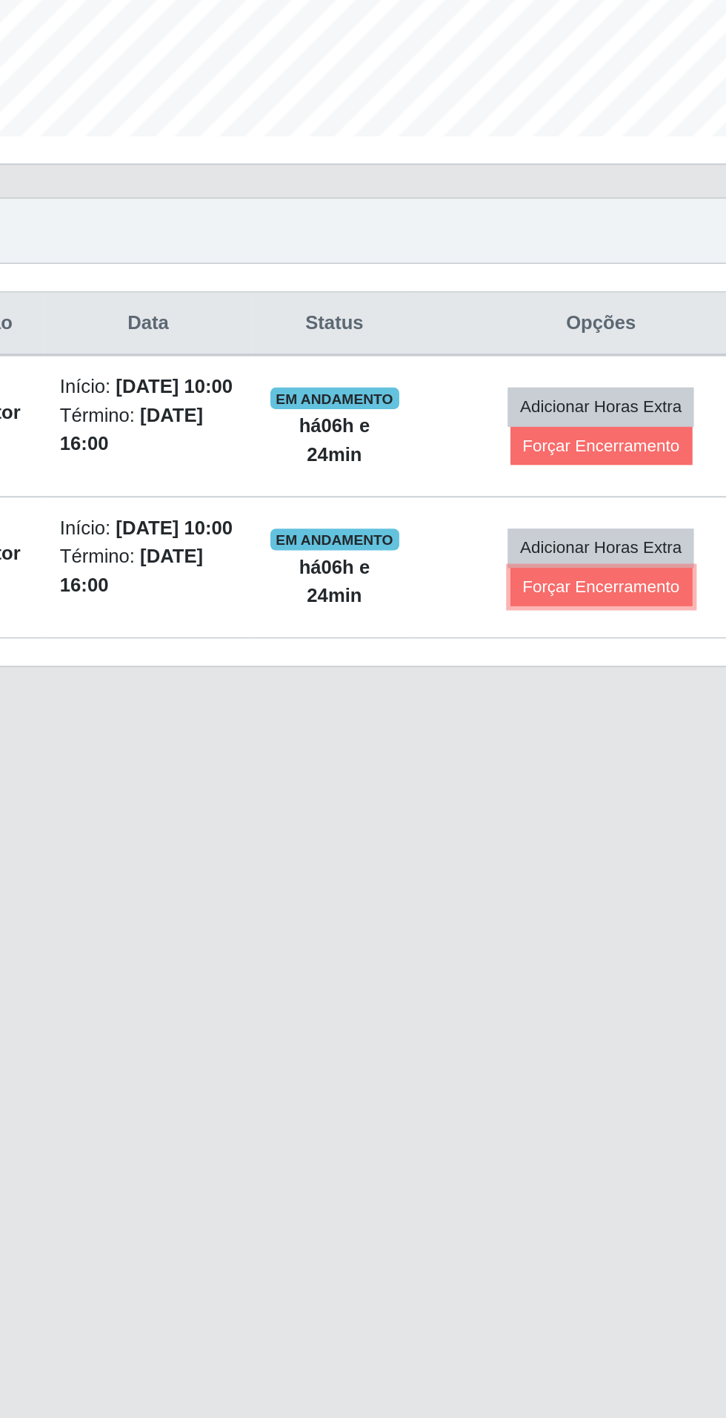
click at [612, 786] on button "Forçar Encerramento" at bounding box center [586, 776] width 99 height 21
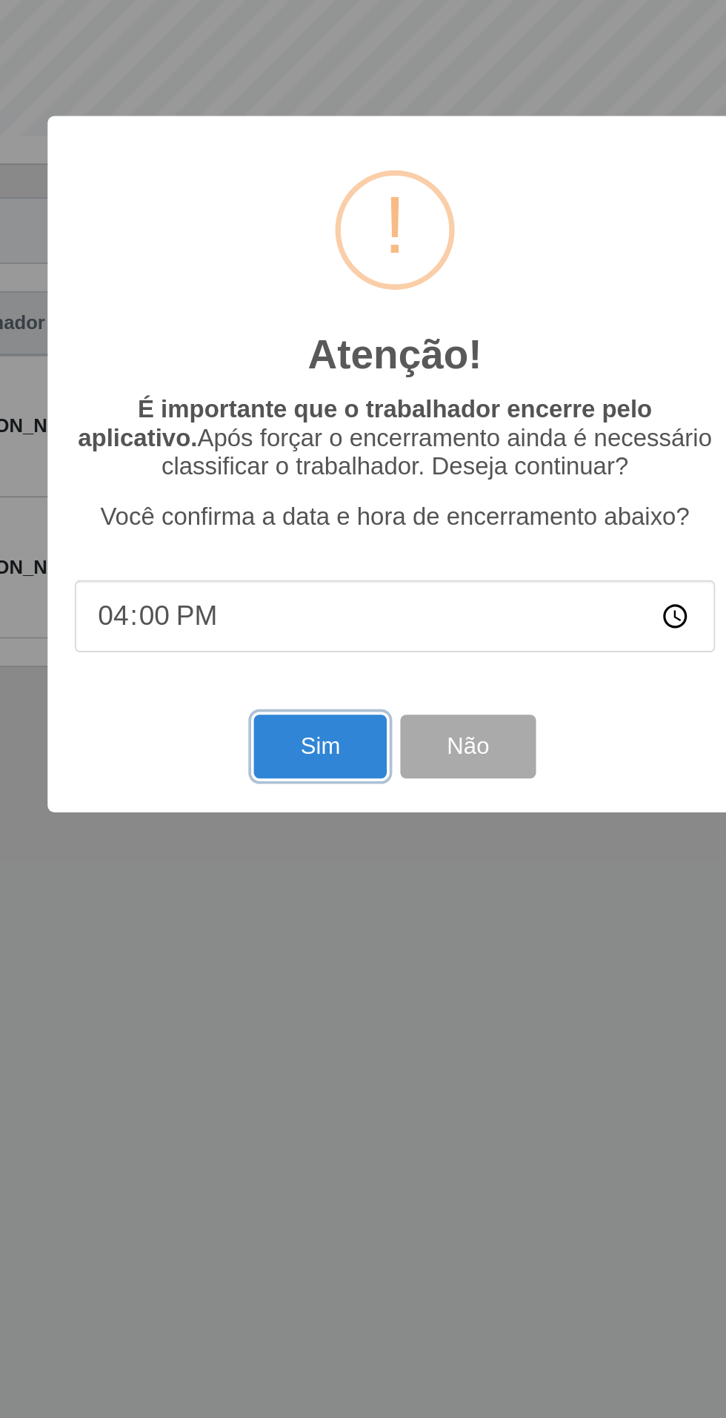
click at [313, 866] on button "Sim" at bounding box center [322, 863] width 72 height 35
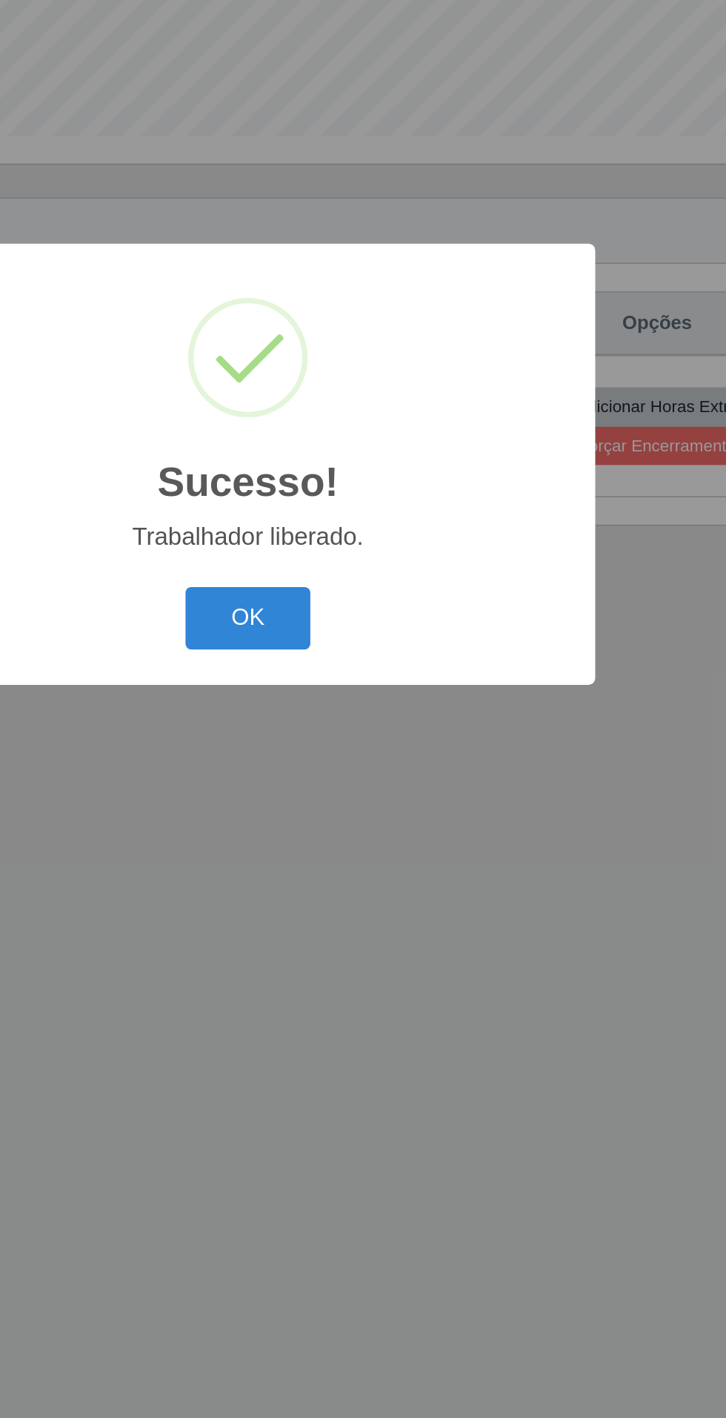
click at [368, 786] on button "OK" at bounding box center [363, 793] width 69 height 35
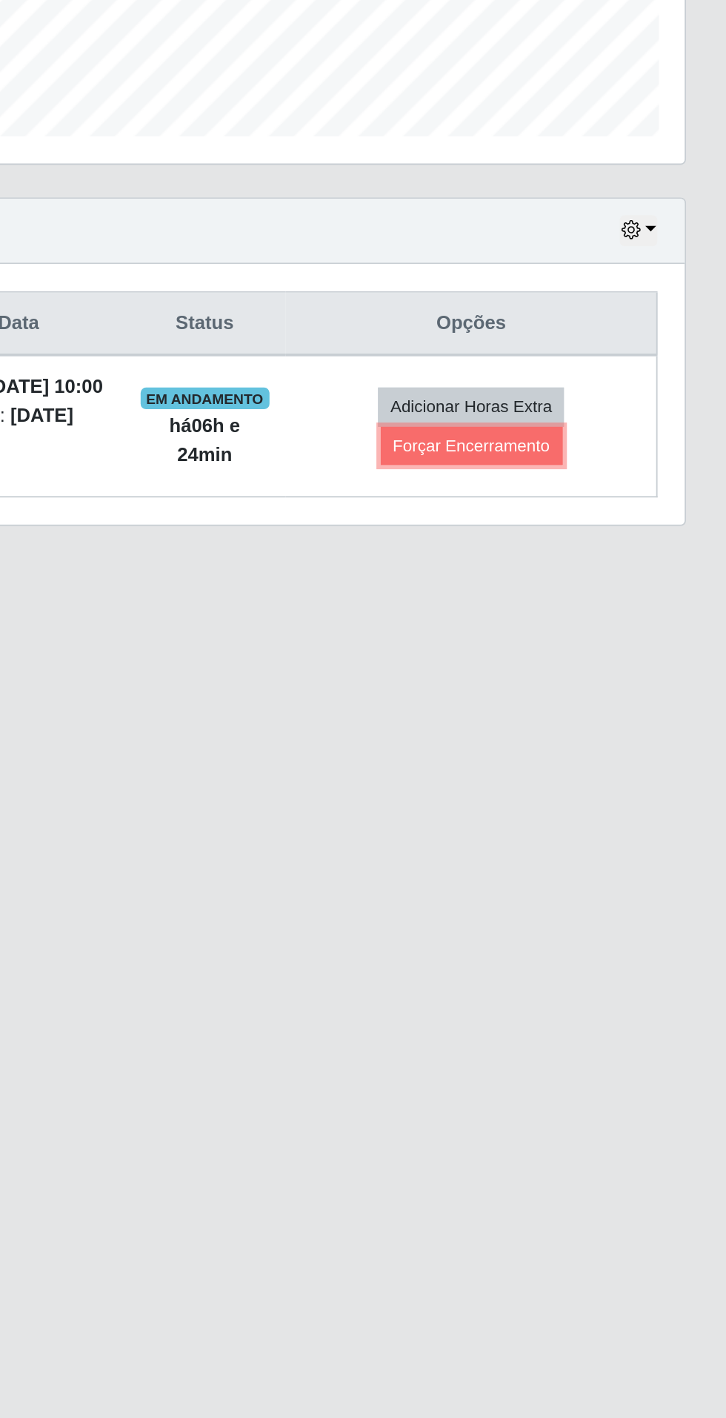
click at [637, 699] on button "Forçar Encerramento" at bounding box center [586, 699] width 99 height 21
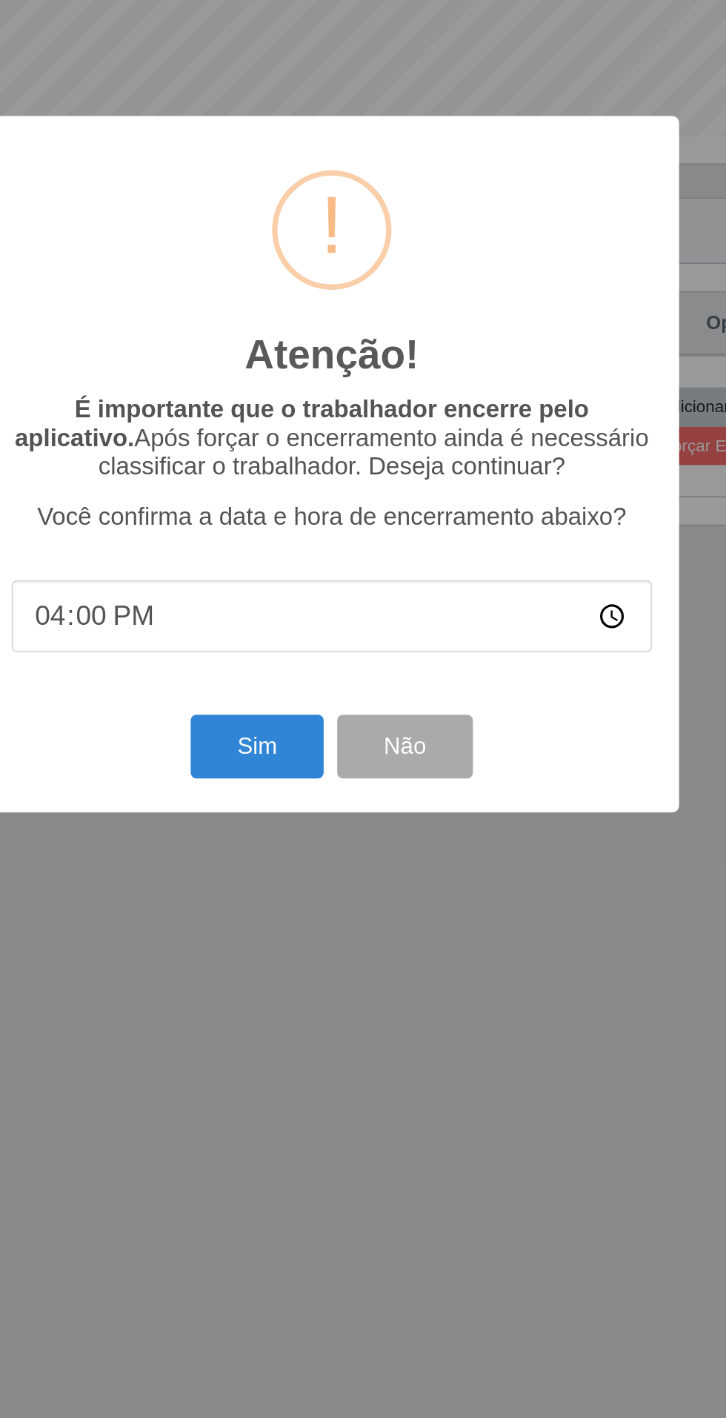
click at [389, 1026] on div "Atenção! × É importante que o trabalhador encerre pelo aplicativo. Após forçar …" at bounding box center [363, 709] width 726 height 1418
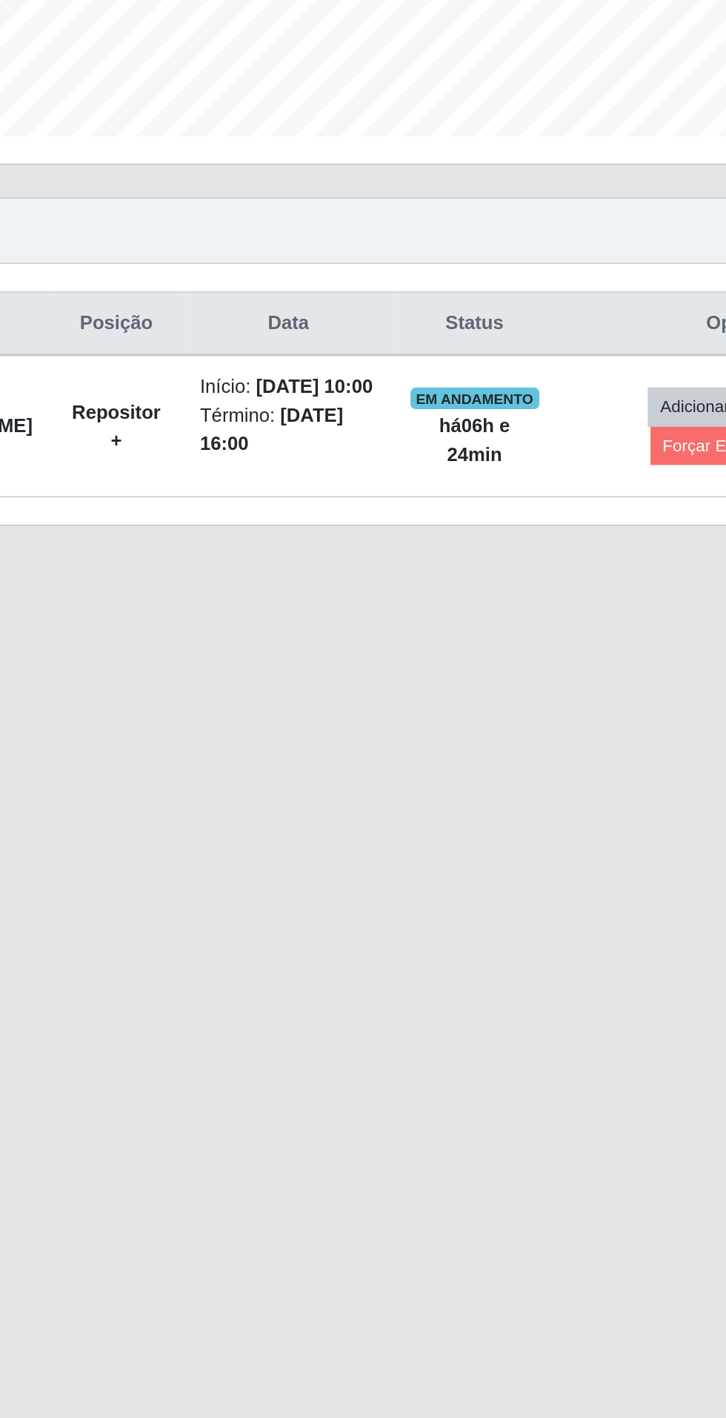
click at [320, 860] on main "Carregando... Buscar Recarregando em 2 segundos... Loja [Selecione...] Atacado …" at bounding box center [363, 711] width 726 height 1340
click at [558, 697] on button "Forçar Encerramento" at bounding box center [586, 699] width 99 height 21
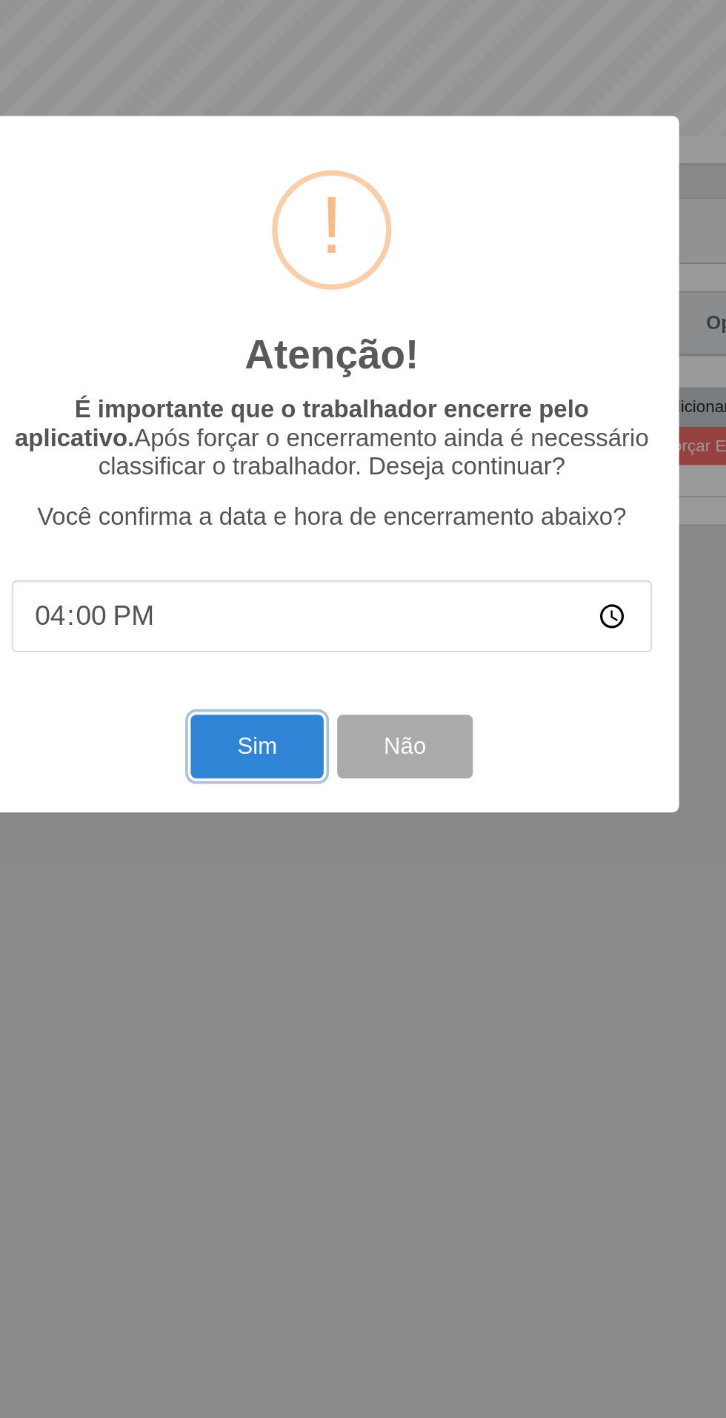
click at [305, 865] on button "Sim" at bounding box center [322, 863] width 72 height 35
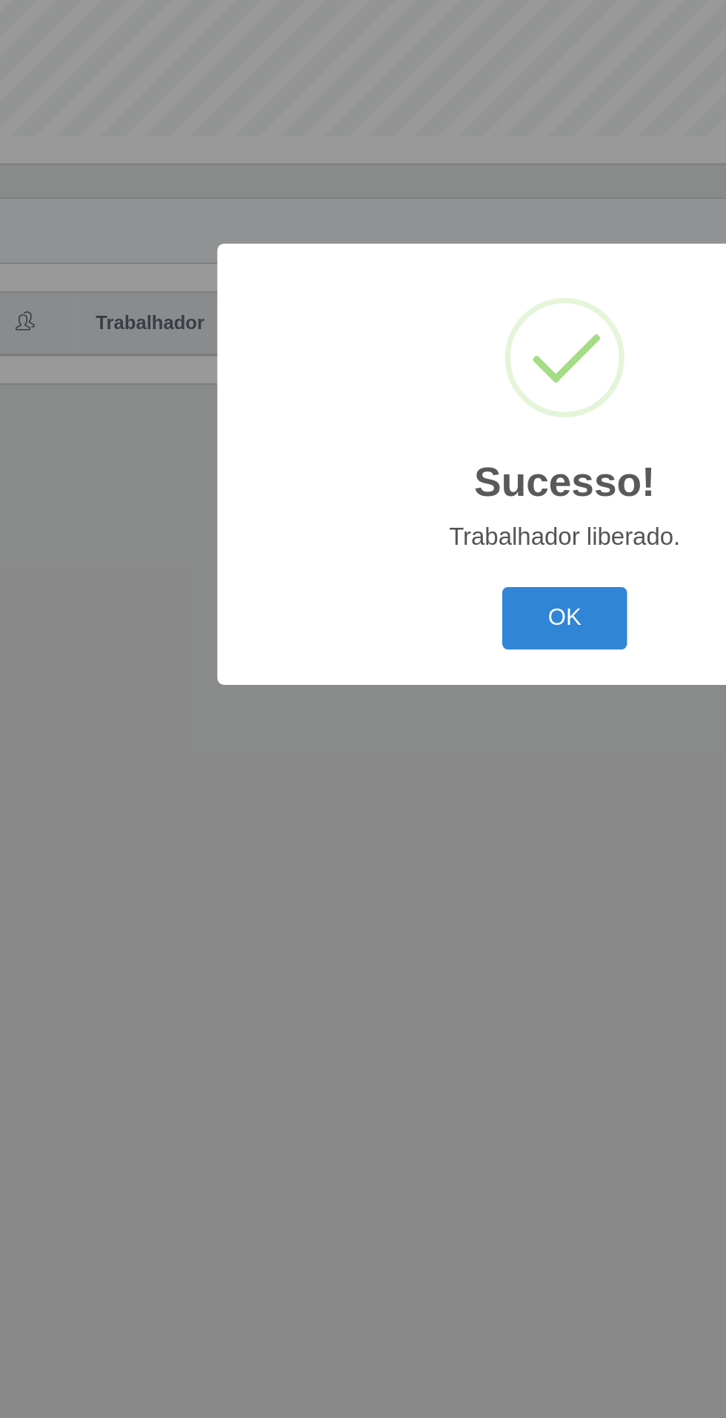
click at [366, 798] on button "OK" at bounding box center [363, 793] width 69 height 35
